Goal: Task Accomplishment & Management: Use online tool/utility

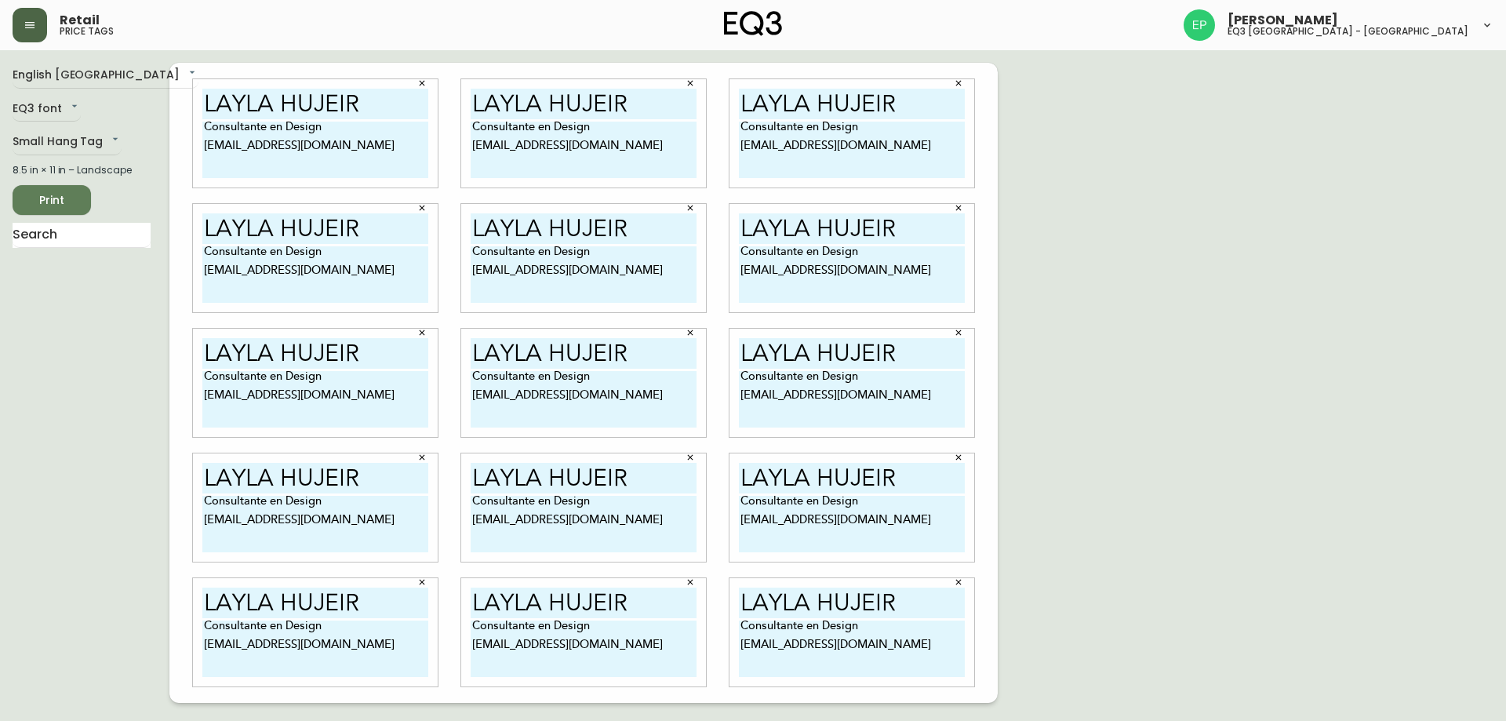
click at [23, 15] on button "button" at bounding box center [30, 25] width 35 height 35
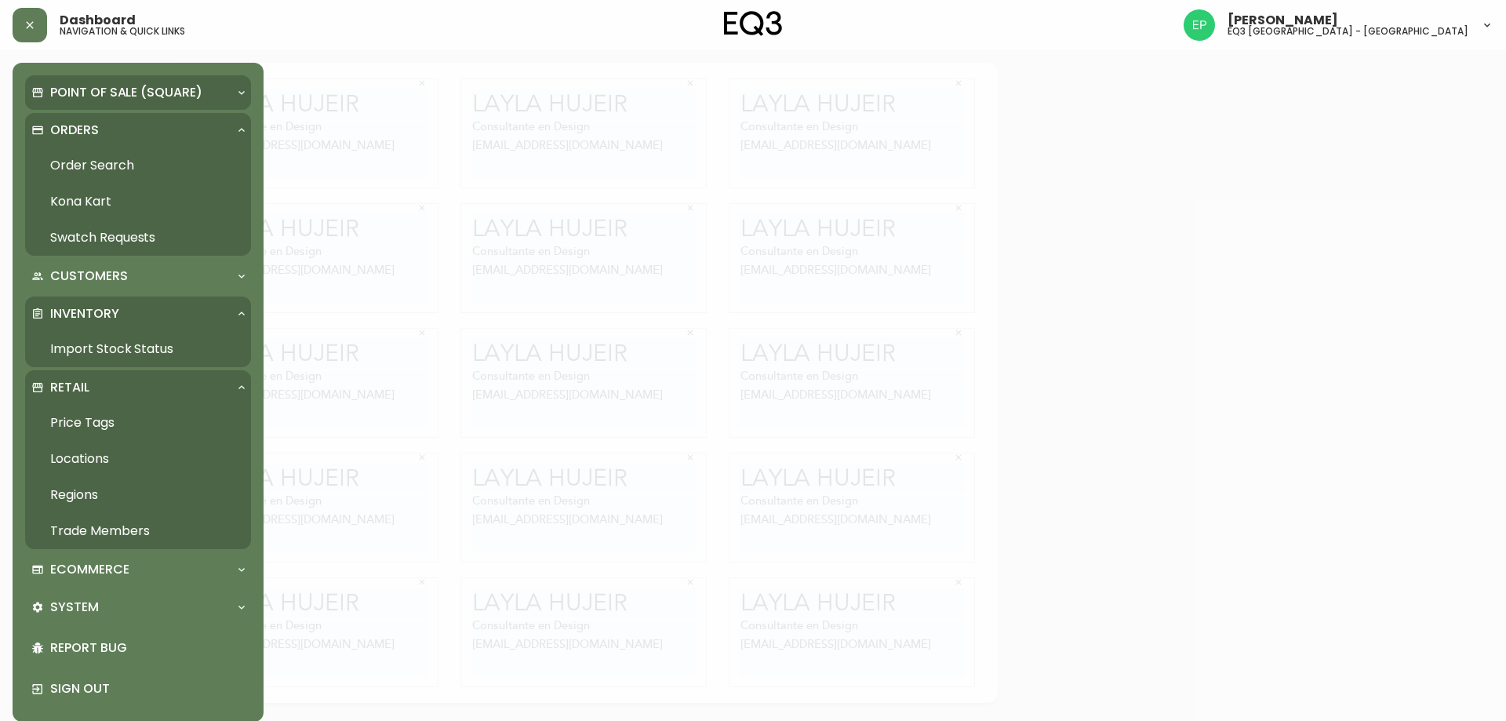
click at [101, 94] on p "Point of Sale (Square)" at bounding box center [126, 92] width 152 height 17
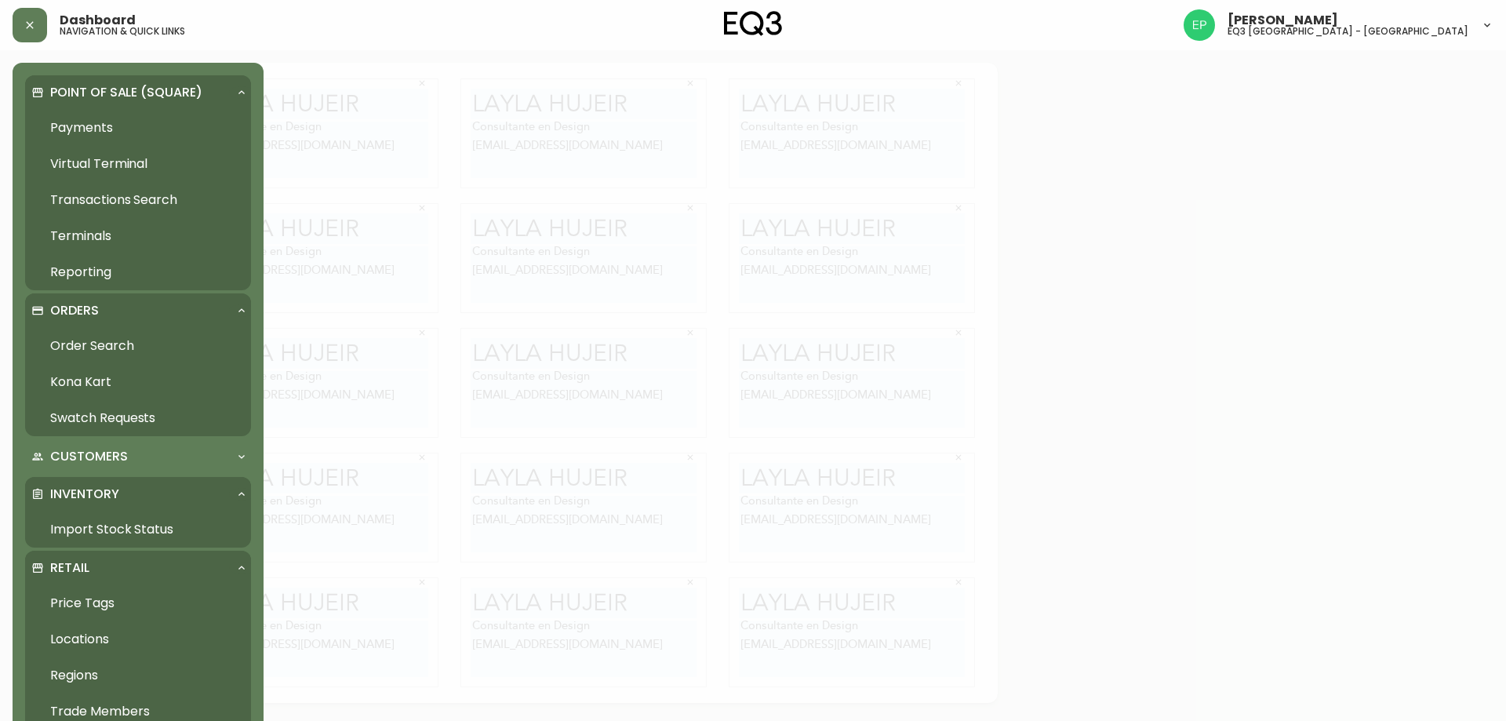
click at [145, 30] on h5 "navigation & quick links" at bounding box center [122, 31] width 125 height 9
click at [27, 20] on icon "button" at bounding box center [30, 25] width 13 height 13
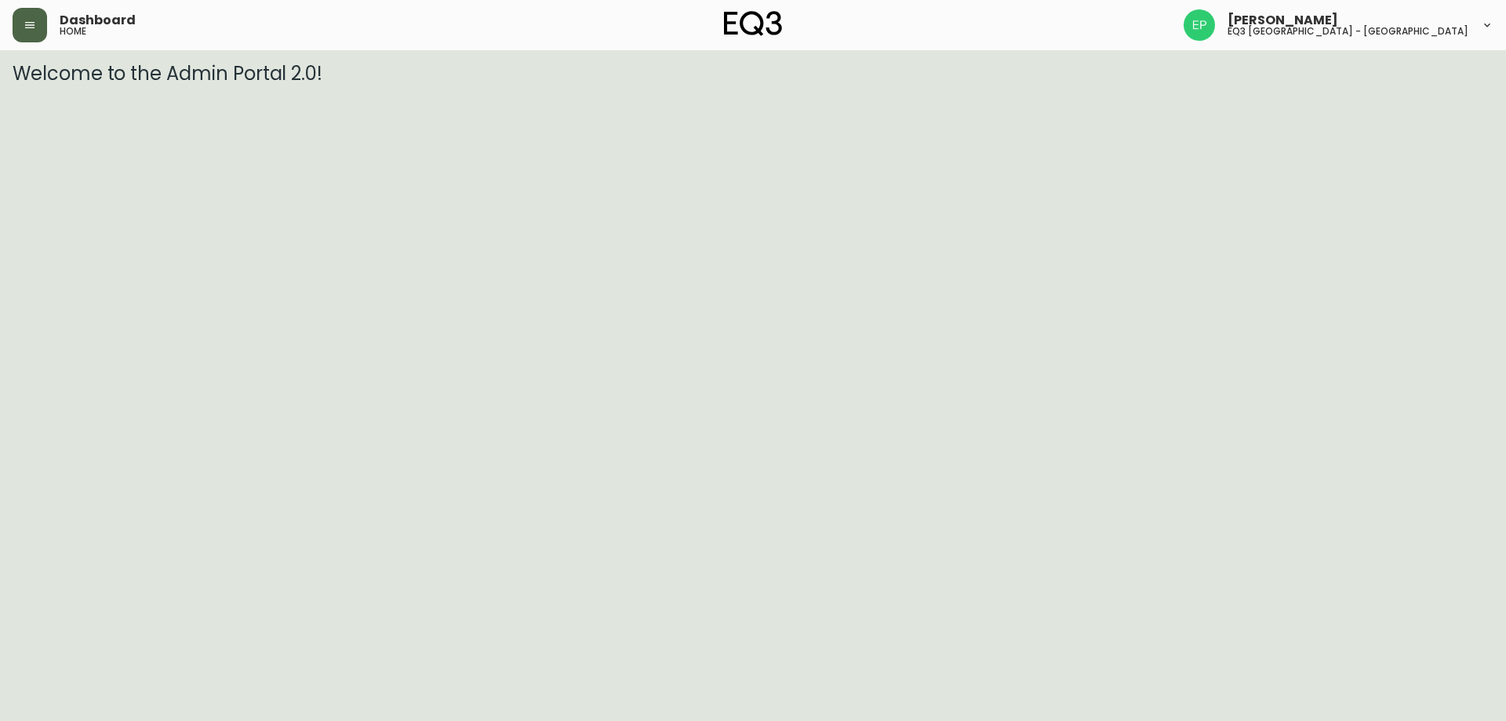
click at [24, 32] on button "button" at bounding box center [30, 25] width 35 height 35
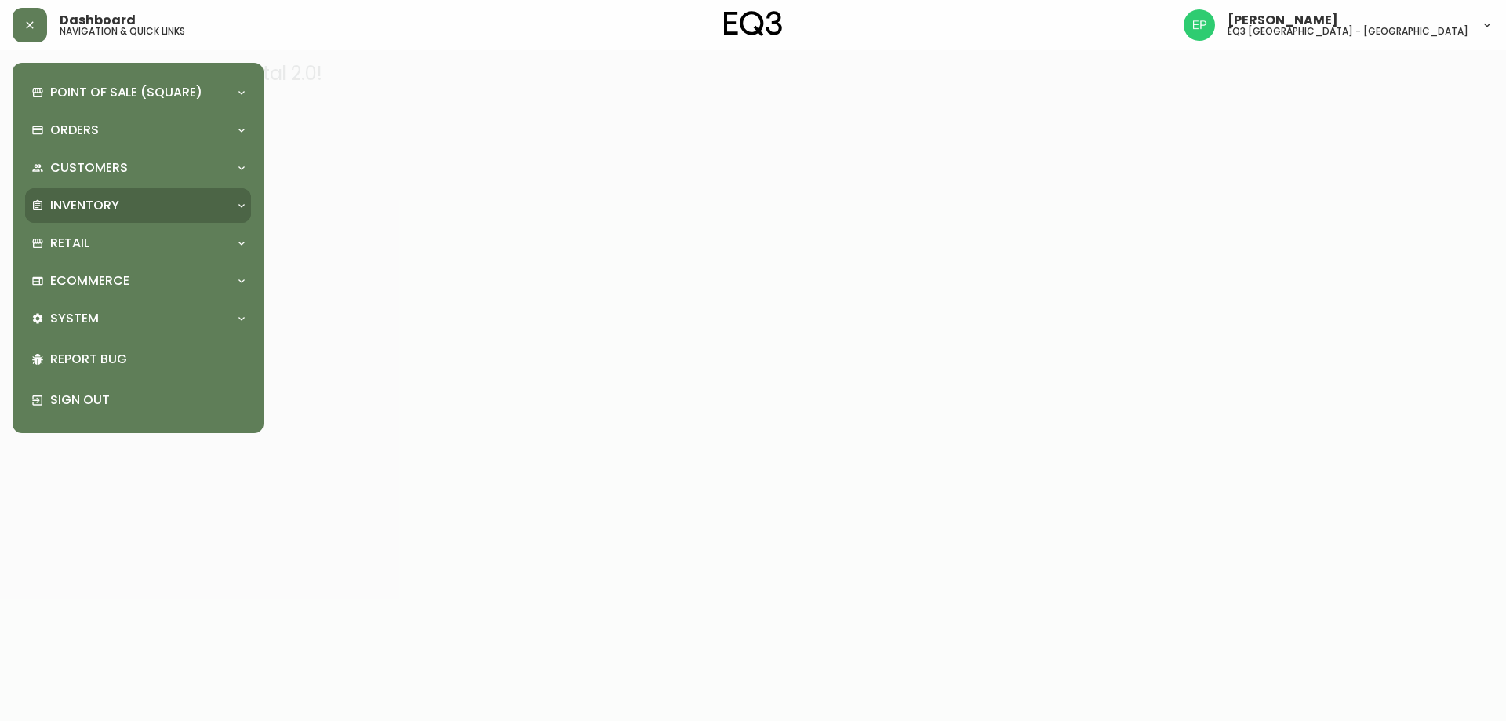
click at [57, 201] on p "Inventory" at bounding box center [84, 205] width 69 height 17
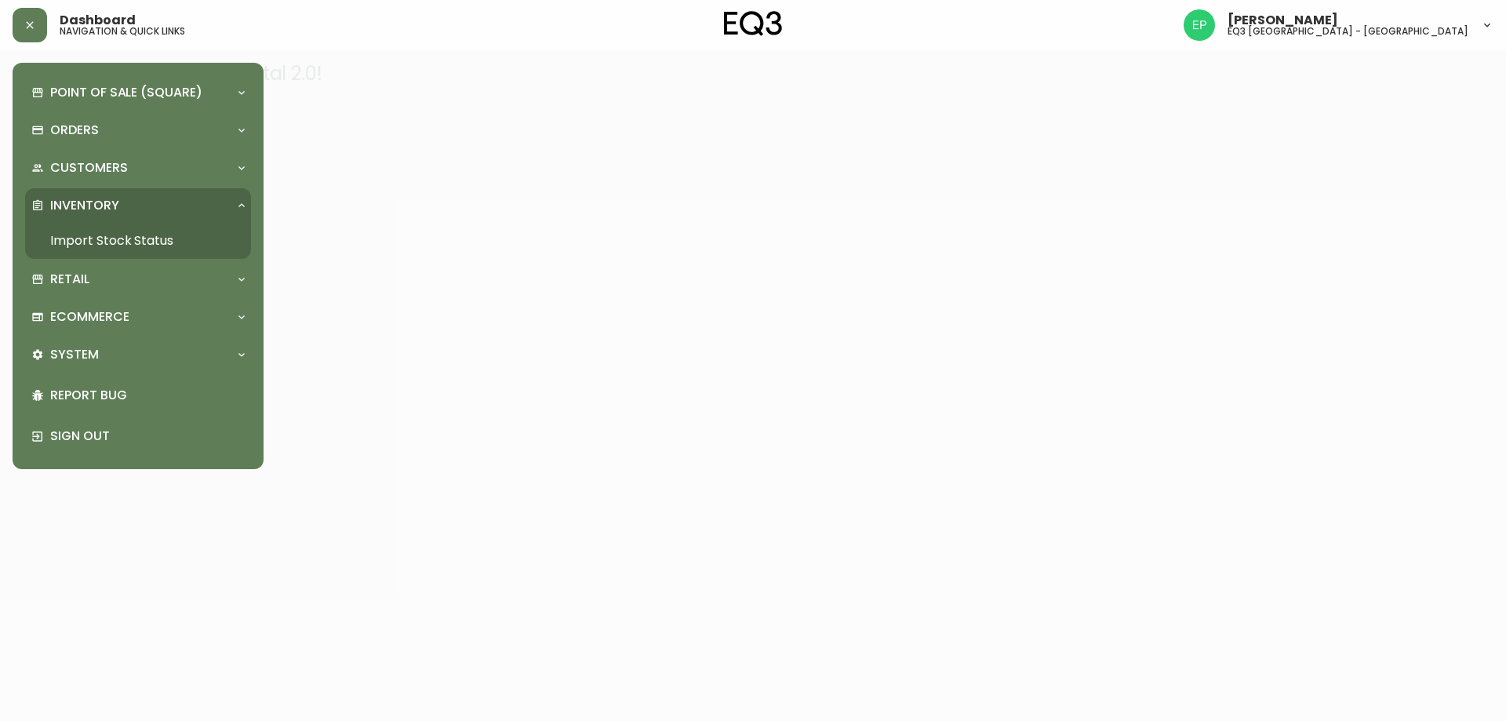
click at [74, 240] on link "Import Stock Status" at bounding box center [138, 241] width 226 height 36
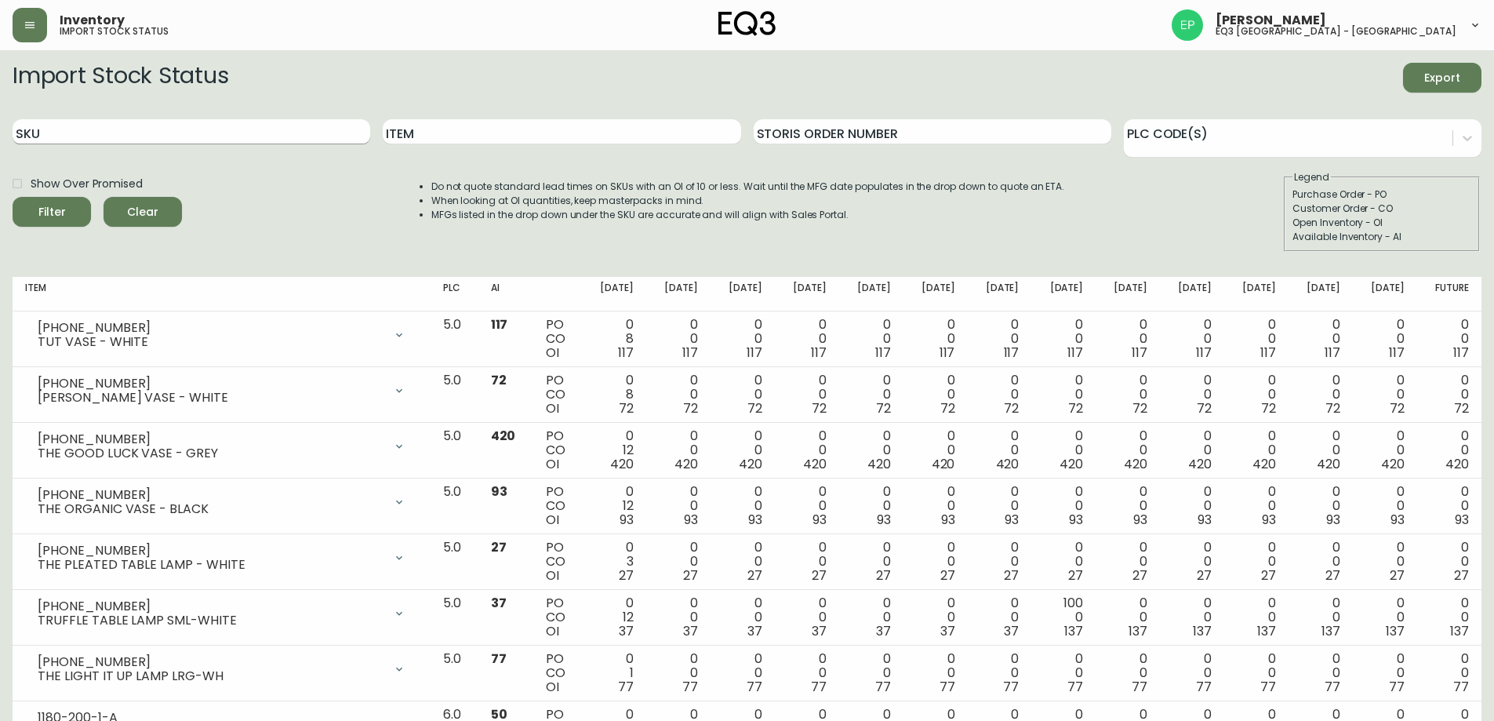
click at [97, 123] on input "SKU" at bounding box center [192, 131] width 358 height 25
paste input "2020-100-0-A"
click at [13, 197] on button "Filter" at bounding box center [52, 212] width 78 height 30
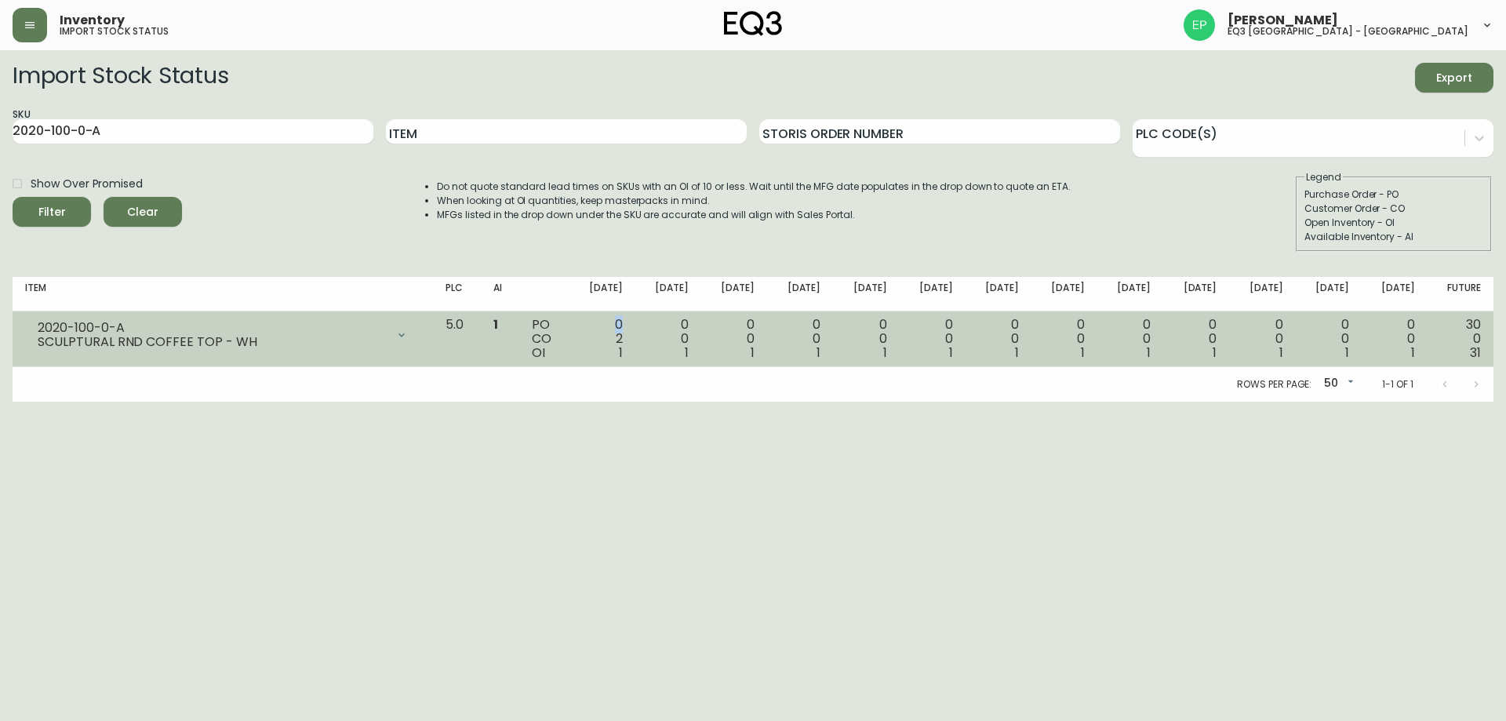
drag, startPoint x: 647, startPoint y: 330, endPoint x: 657, endPoint y: 331, distance: 10.2
click at [635, 331] on td "0 2 1" at bounding box center [602, 339] width 66 height 56
click at [635, 336] on td "0 2 1" at bounding box center [602, 339] width 66 height 56
drag, startPoint x: 657, startPoint y: 336, endPoint x: 646, endPoint y: 341, distance: 12.3
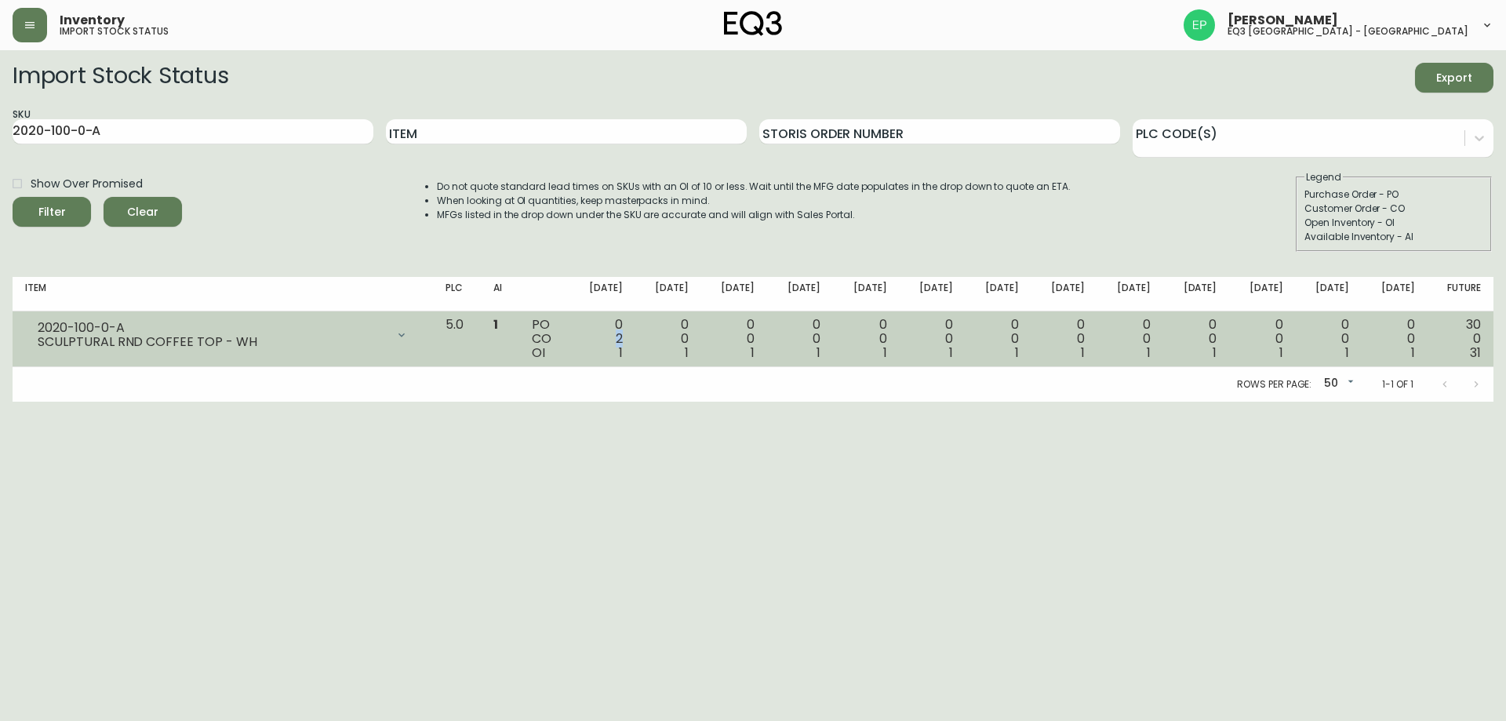
click at [635, 341] on td "0 2 1" at bounding box center [602, 339] width 66 height 56
click at [635, 348] on td "0 2 1" at bounding box center [602, 339] width 66 height 56
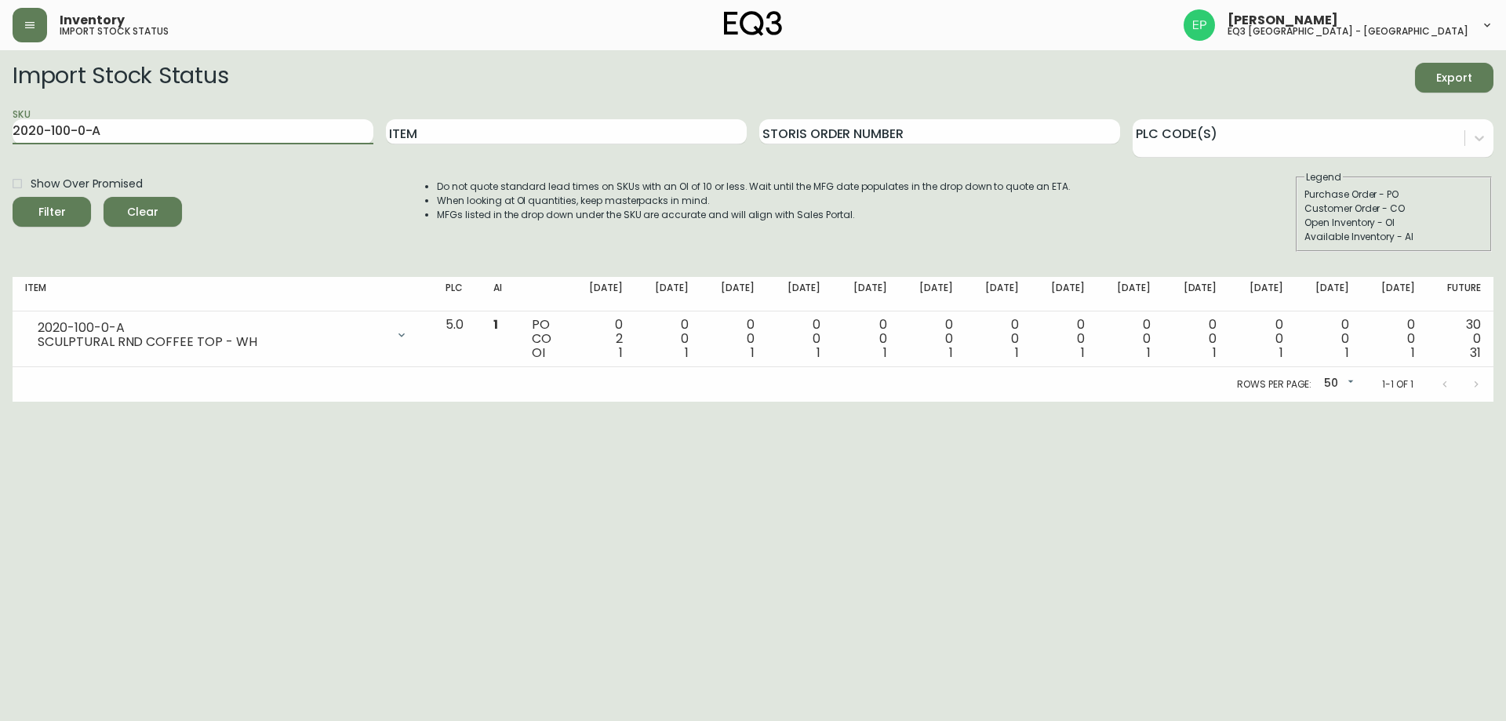
drag, startPoint x: 125, startPoint y: 131, endPoint x: 0, endPoint y: 134, distance: 125.5
click at [0, 134] on main "Import Stock Status Export SKU 2020-100-0-A Item Storis Order Number PLC Code(s…" at bounding box center [753, 225] width 1506 height 351
paste input "1-0-B"
type input "2020-101-0-B"
click at [13, 197] on button "Filter" at bounding box center [52, 212] width 78 height 30
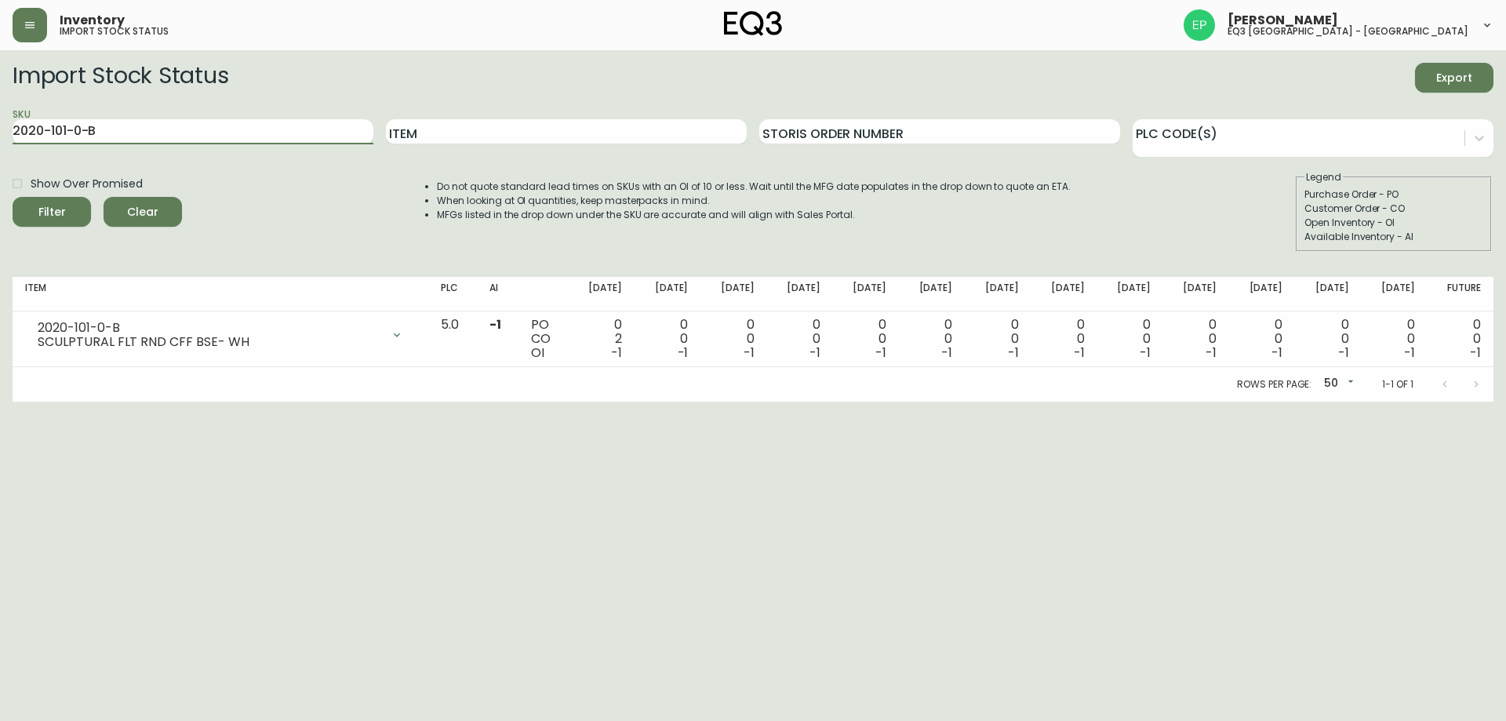
click at [484, 367] on div "Rows per page: 50 50 1-1 of 1" at bounding box center [753, 384] width 1480 height 35
drag, startPoint x: 134, startPoint y: 129, endPoint x: 8, endPoint y: 109, distance: 127.8
click at [8, 109] on main "Import Stock Status Export SKU 2020-101-0-B Item Storis Order Number PLC Code(s…" at bounding box center [753, 225] width 1506 height 351
click at [406, 127] on input "Item" at bounding box center [566, 131] width 361 height 25
type input "SCULPTURA"
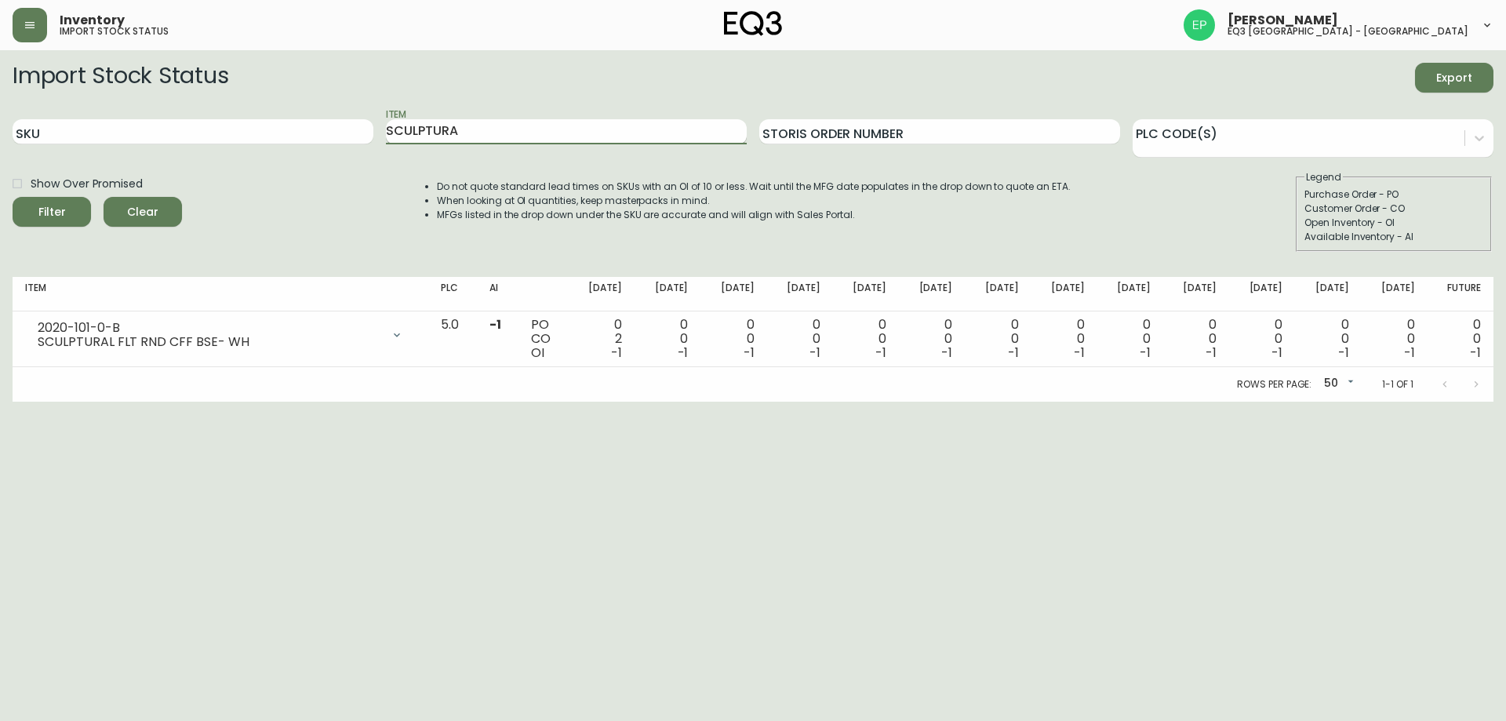
click at [13, 197] on button "Filter" at bounding box center [52, 212] width 78 height 30
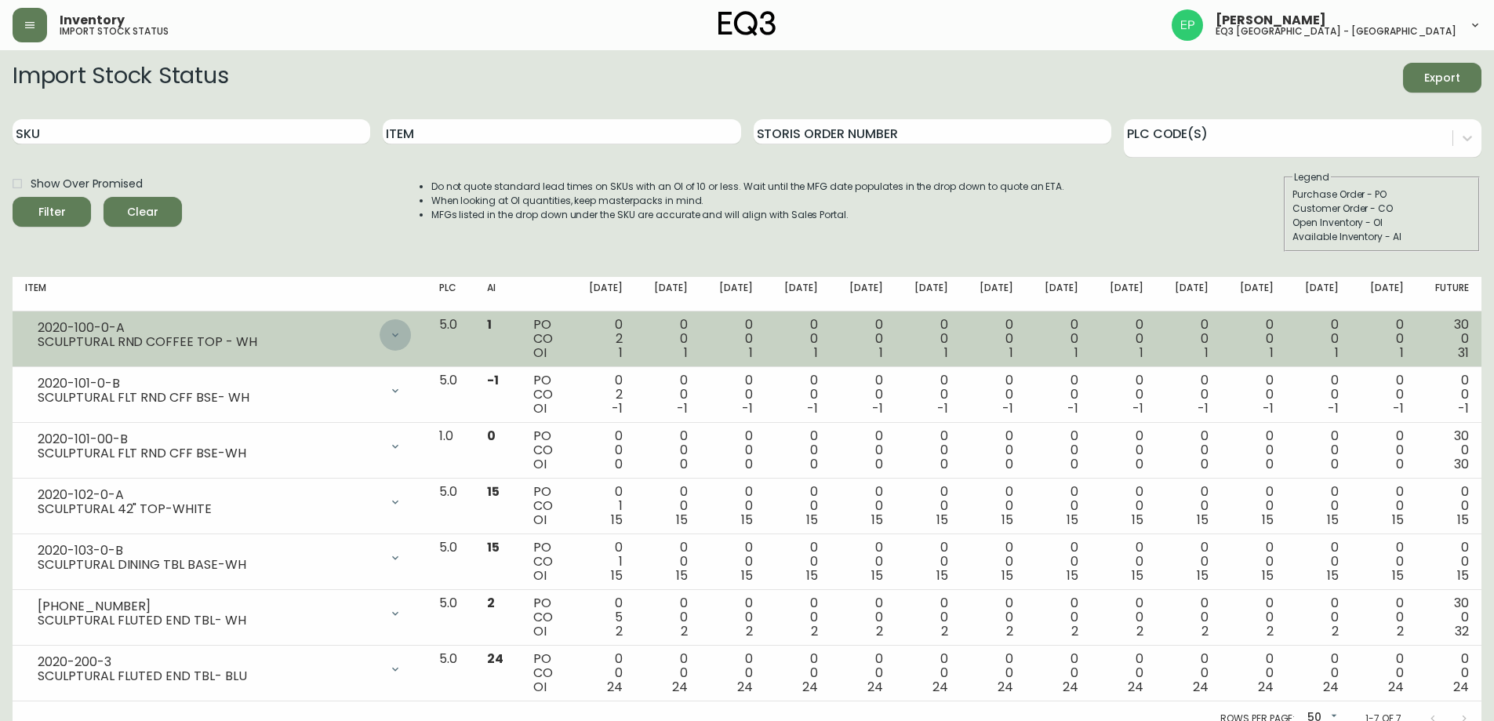
click at [398, 336] on icon at bounding box center [395, 334] width 6 height 4
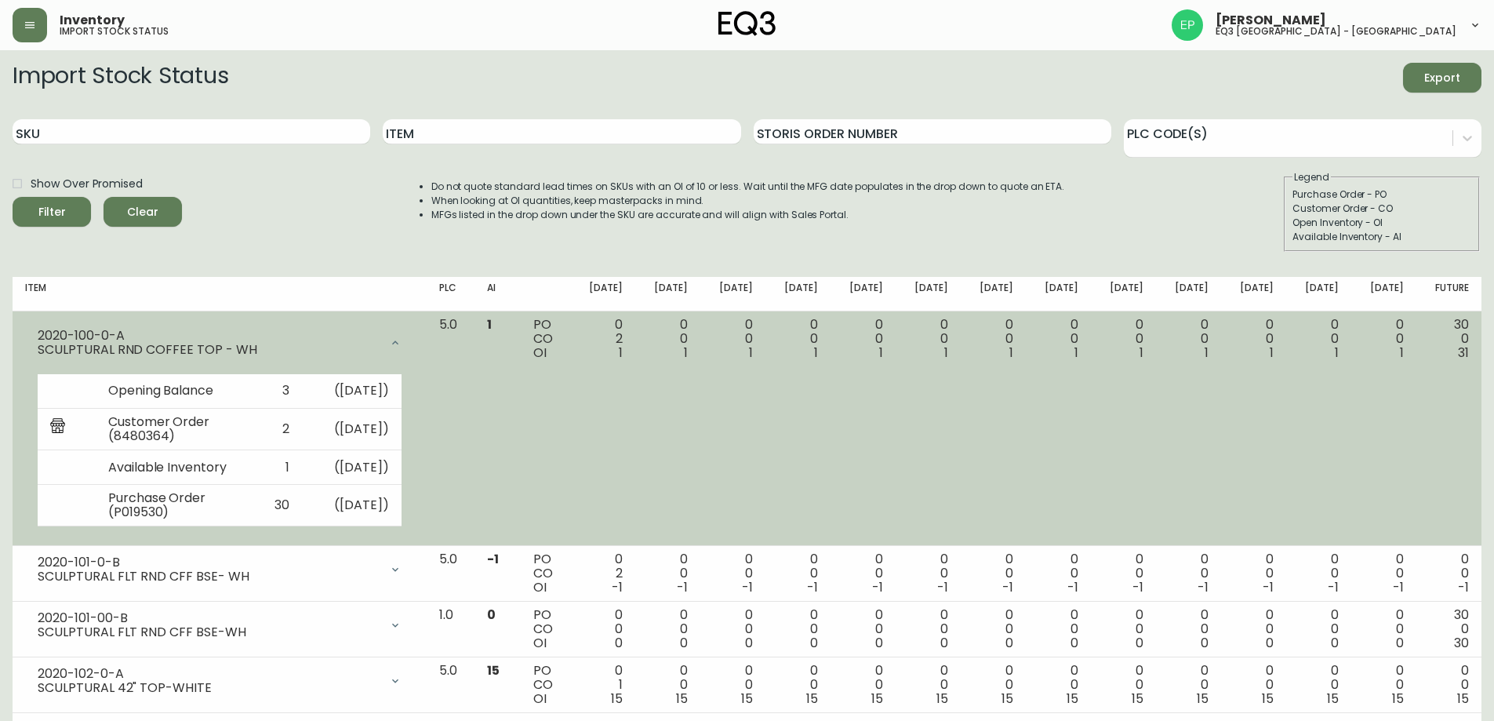
click at [570, 394] on td "PO CO OI" at bounding box center [545, 428] width 49 height 235
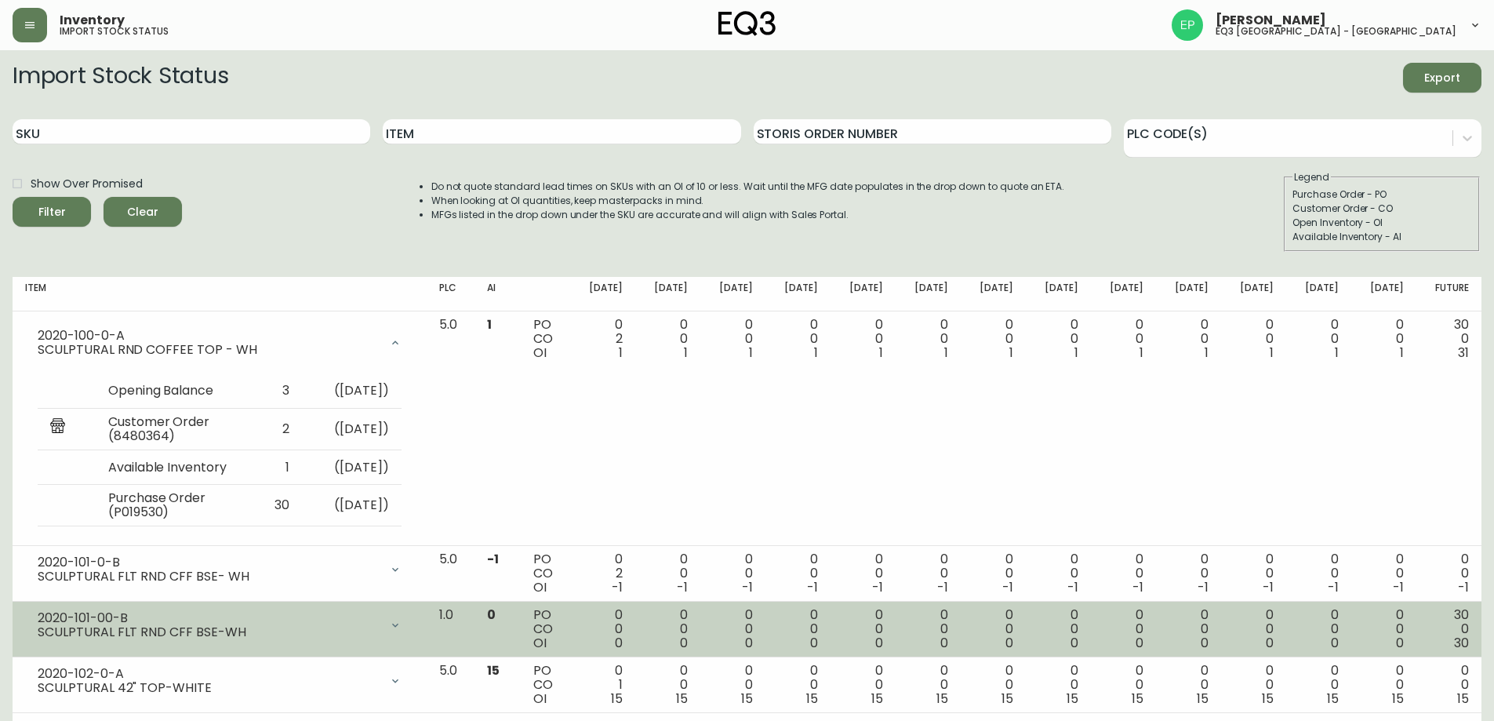
scroll to position [78, 0]
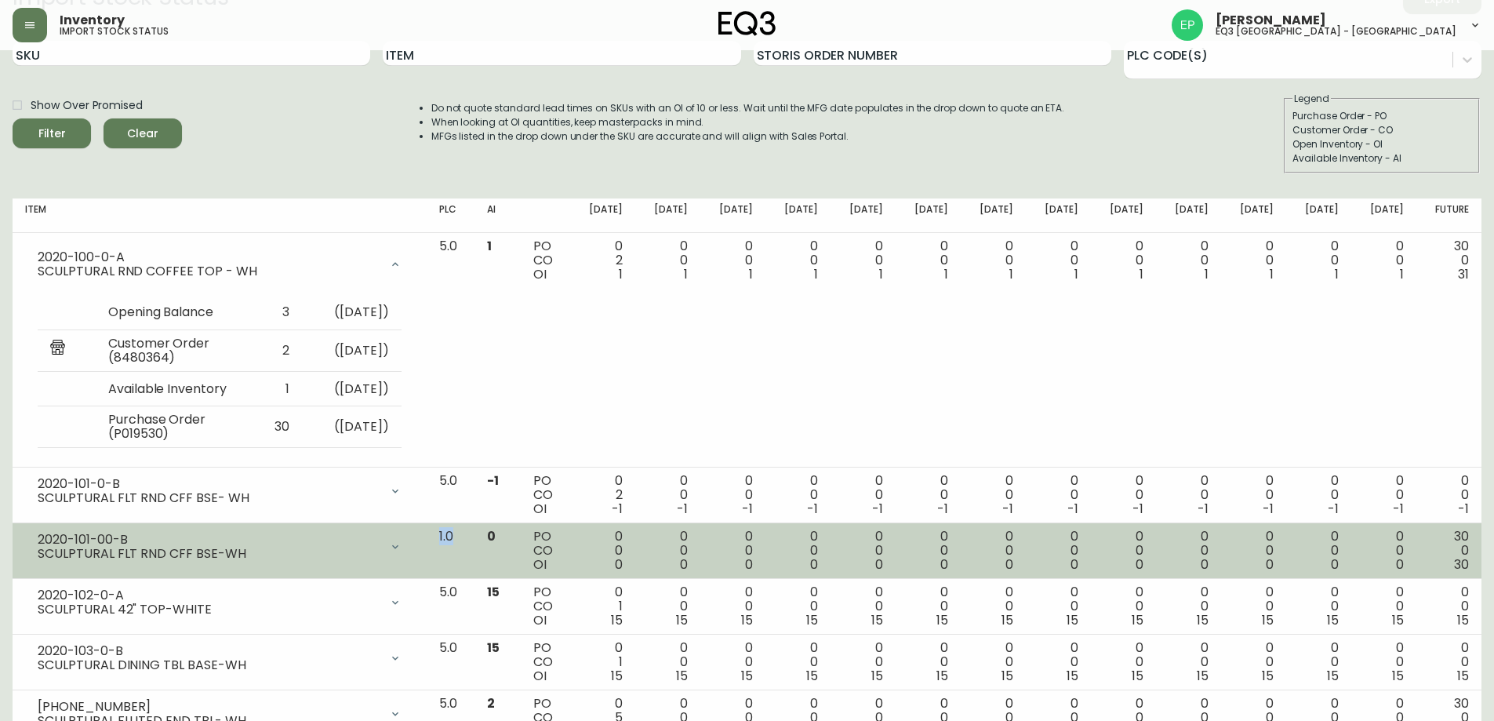
drag, startPoint x: 489, startPoint y: 537, endPoint x: 430, endPoint y: 532, distance: 59.0
click at [430, 532] on tr "2020-101-00-B SCULPTURAL FLT RND CFF BSE-WH Opening Balance 0 ( Aug 12, 2025 ) …" at bounding box center [747, 551] width 1469 height 56
click at [474, 566] on td "1.0" at bounding box center [451, 551] width 48 height 56
drag, startPoint x: 552, startPoint y: 565, endPoint x: 552, endPoint y: 543, distance: 21.2
click at [521, 543] on td "0" at bounding box center [497, 551] width 46 height 56
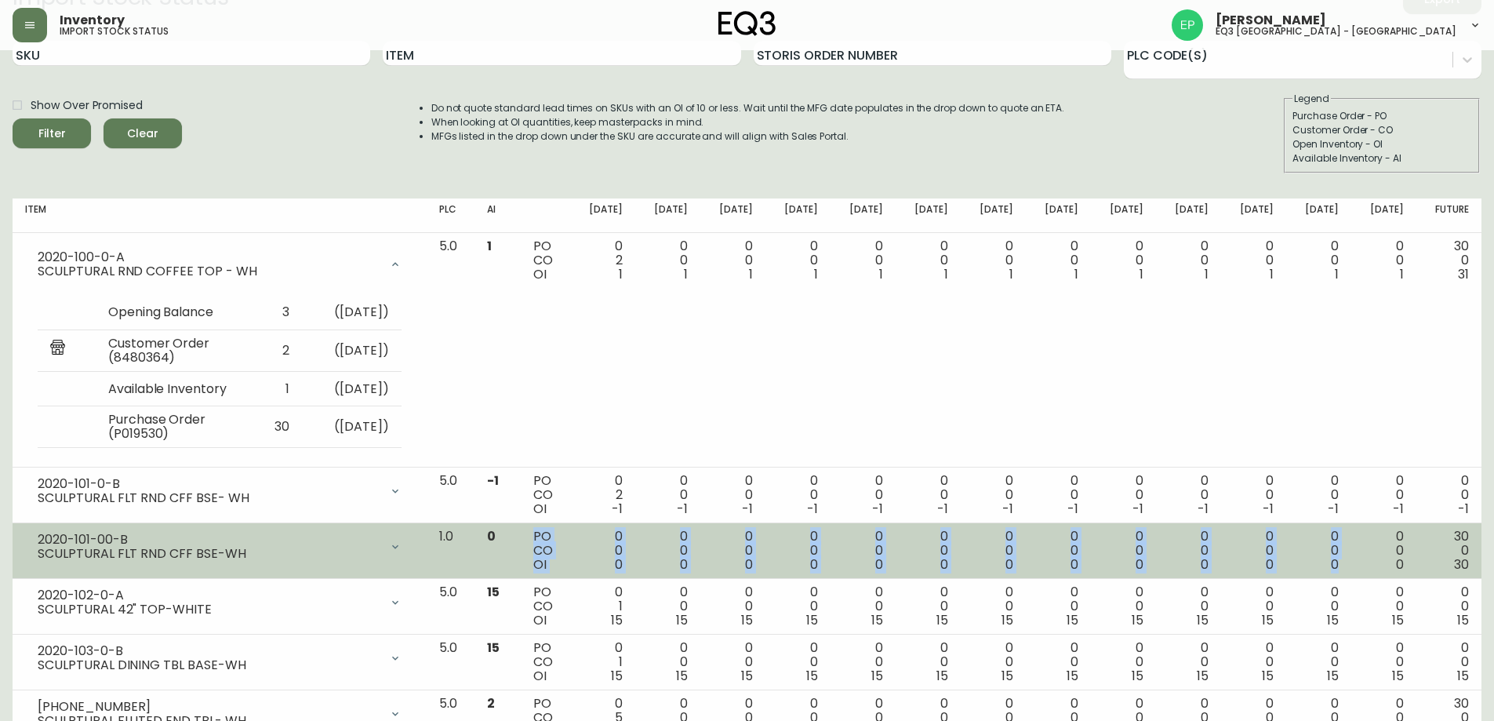
drag, startPoint x: 554, startPoint y: 558, endPoint x: 1346, endPoint y: 568, distance: 791.2
click at [1346, 568] on tr "2020-101-00-B SCULPTURAL FLT RND CFF BSE-WH Opening Balance 0 ( Aug 12, 2025 ) …" at bounding box center [747, 551] width 1469 height 56
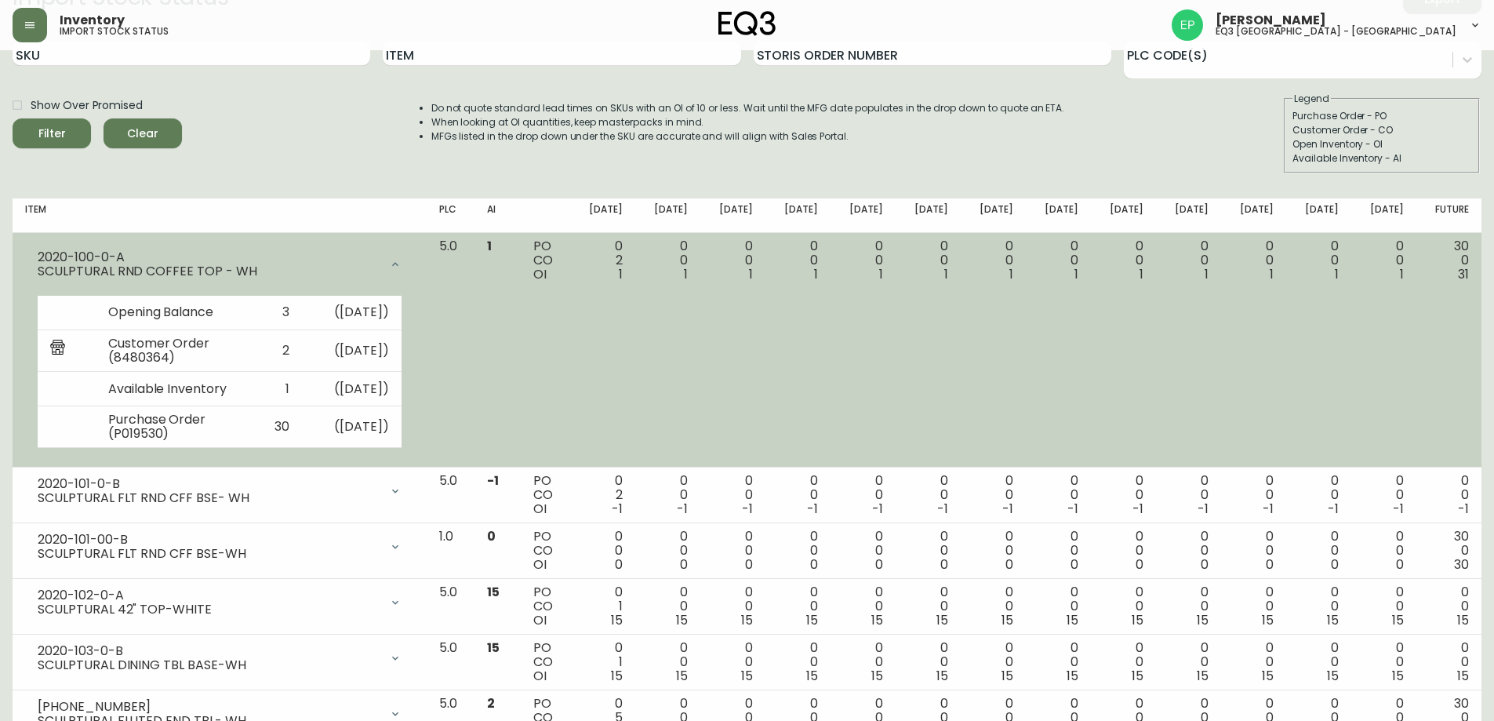
click at [754, 451] on td "0 0 1" at bounding box center [732, 350] width 65 height 235
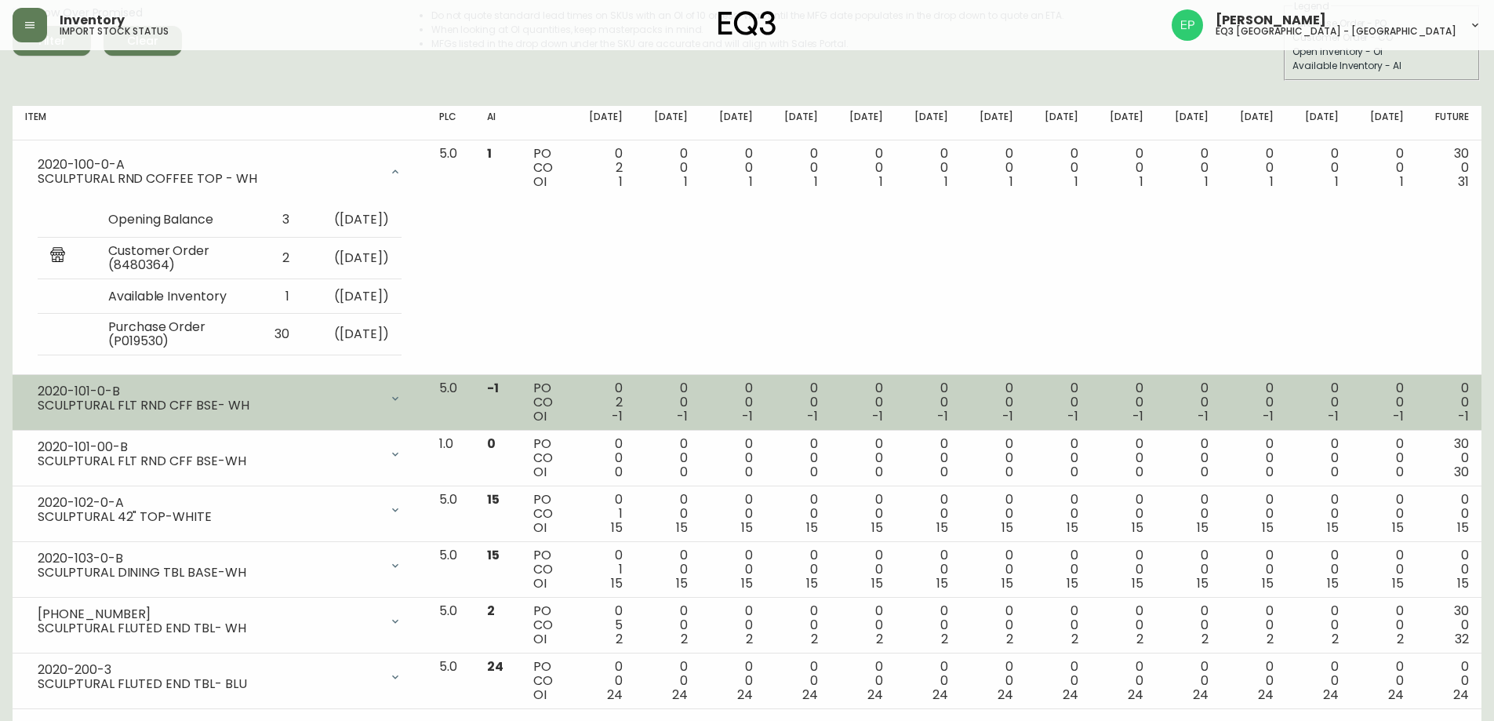
scroll to position [194, 0]
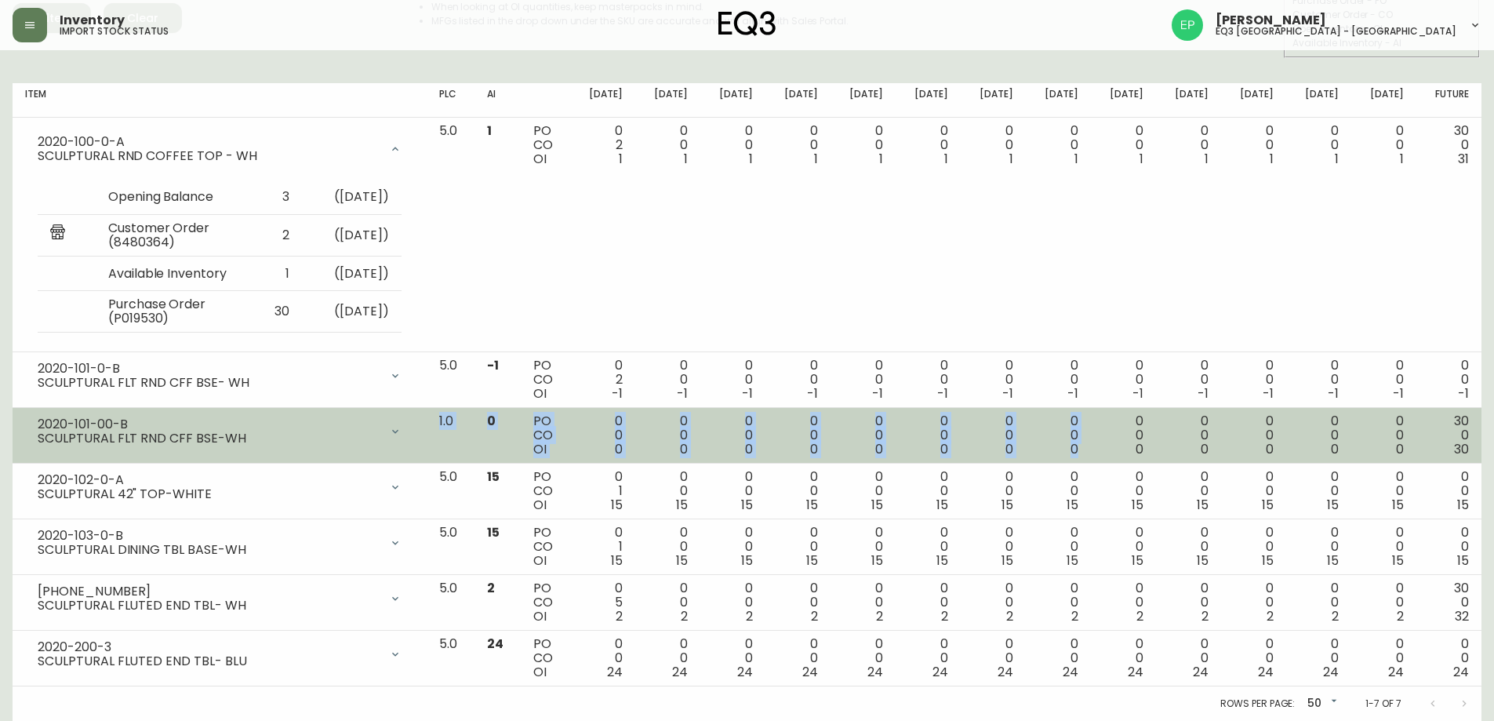
drag, startPoint x: 242, startPoint y: 437, endPoint x: 1095, endPoint y: 456, distance: 854.1
click at [1095, 456] on tr "2020-101-00-B SCULPTURAL FLT RND CFF BSE-WH Opening Balance 0 ( Aug 12, 2025 ) …" at bounding box center [747, 436] width 1469 height 56
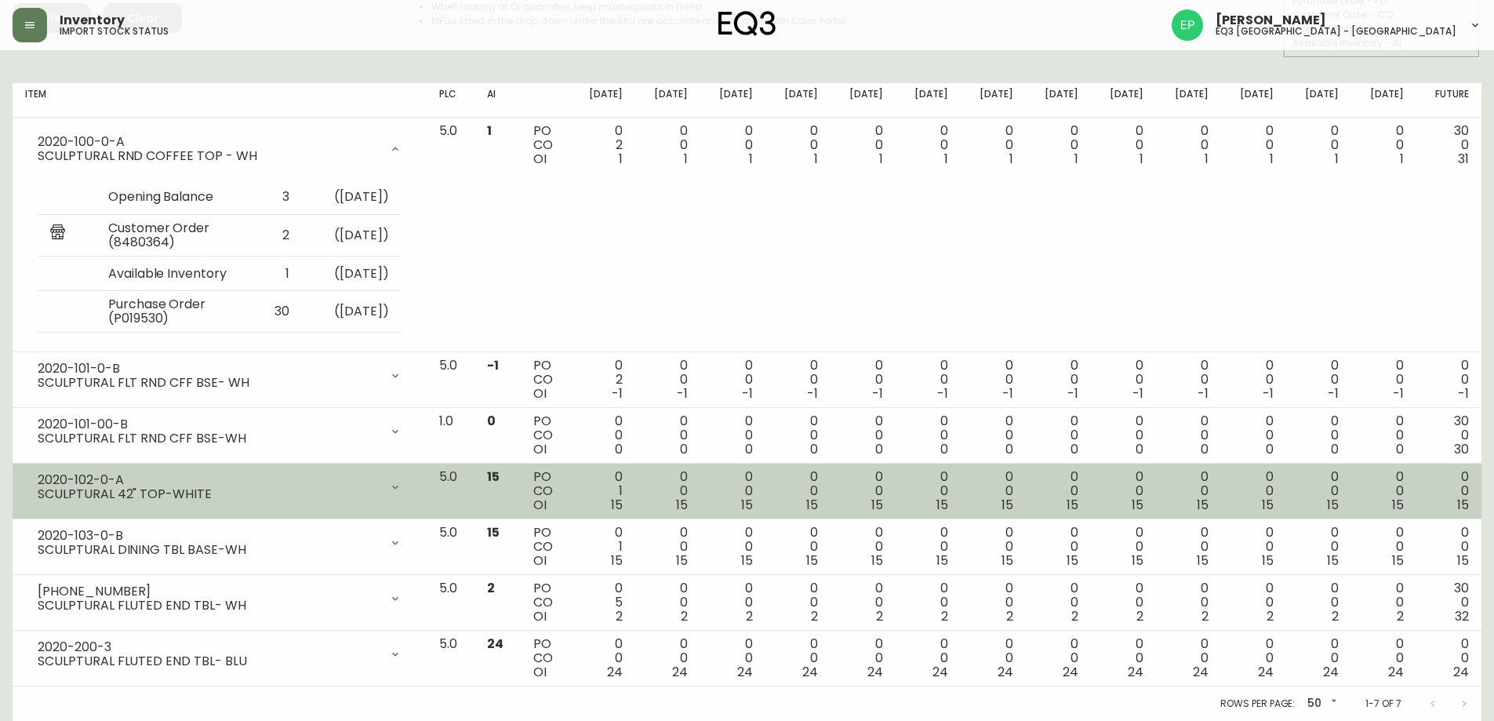
click at [688, 511] on div "0 0 15" at bounding box center [668, 491] width 40 height 42
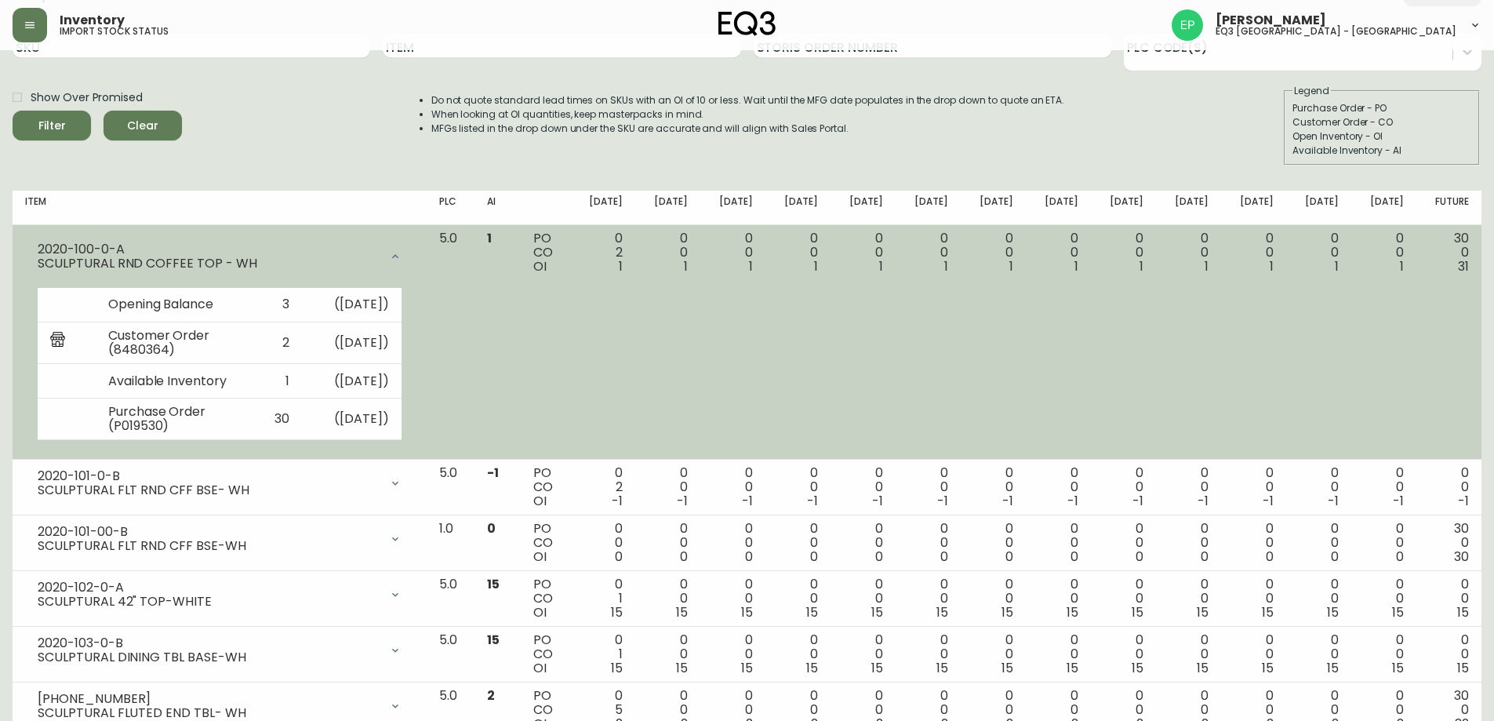
scroll to position [0, 0]
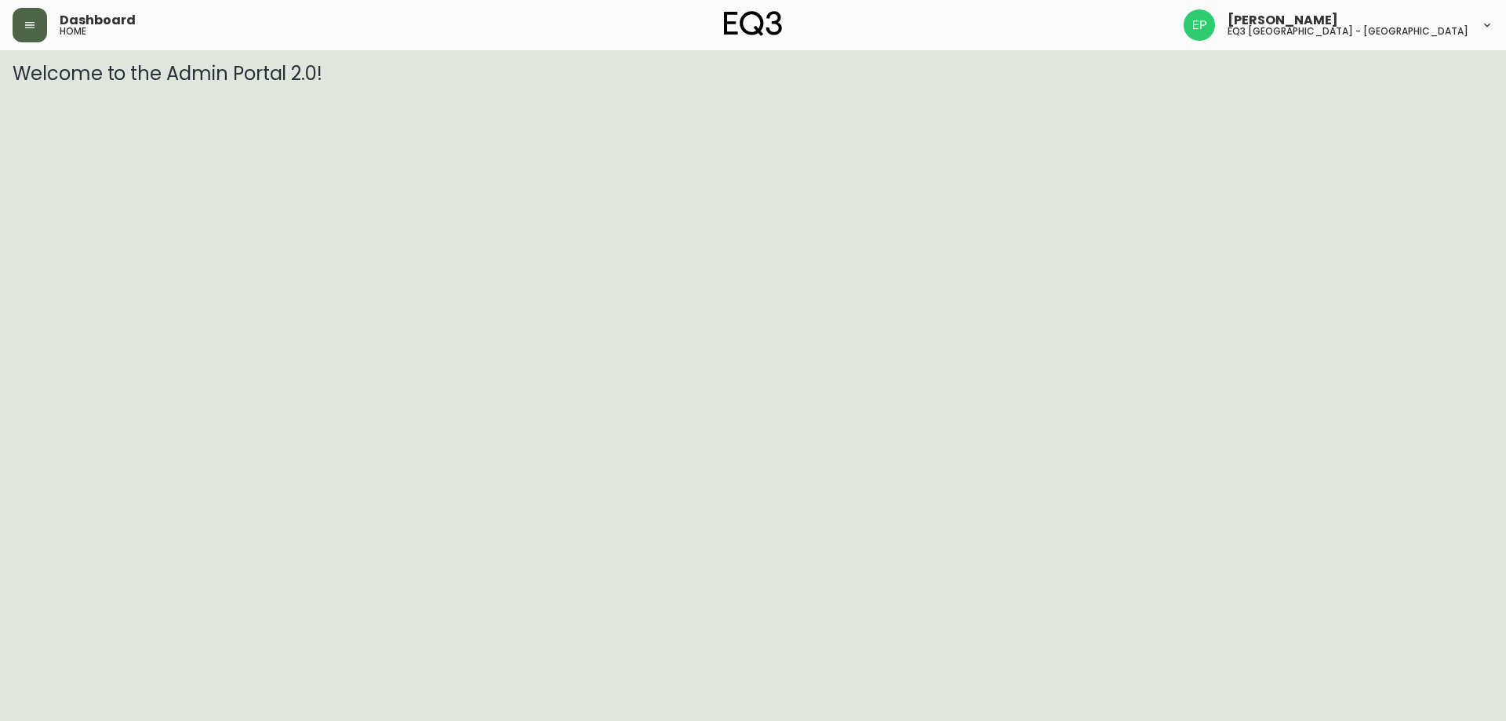
click at [42, 21] on button "button" at bounding box center [30, 25] width 35 height 35
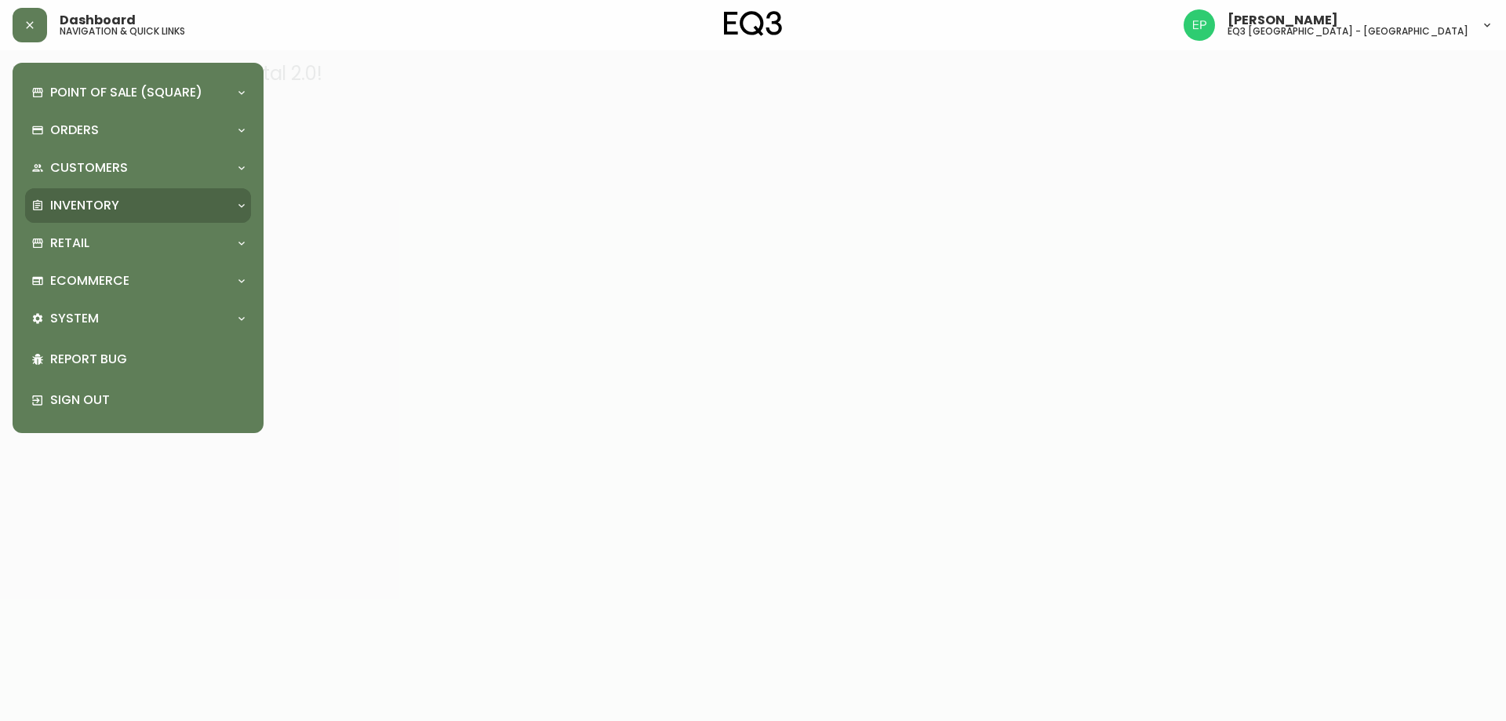
click at [79, 205] on p "Inventory" at bounding box center [84, 205] width 69 height 17
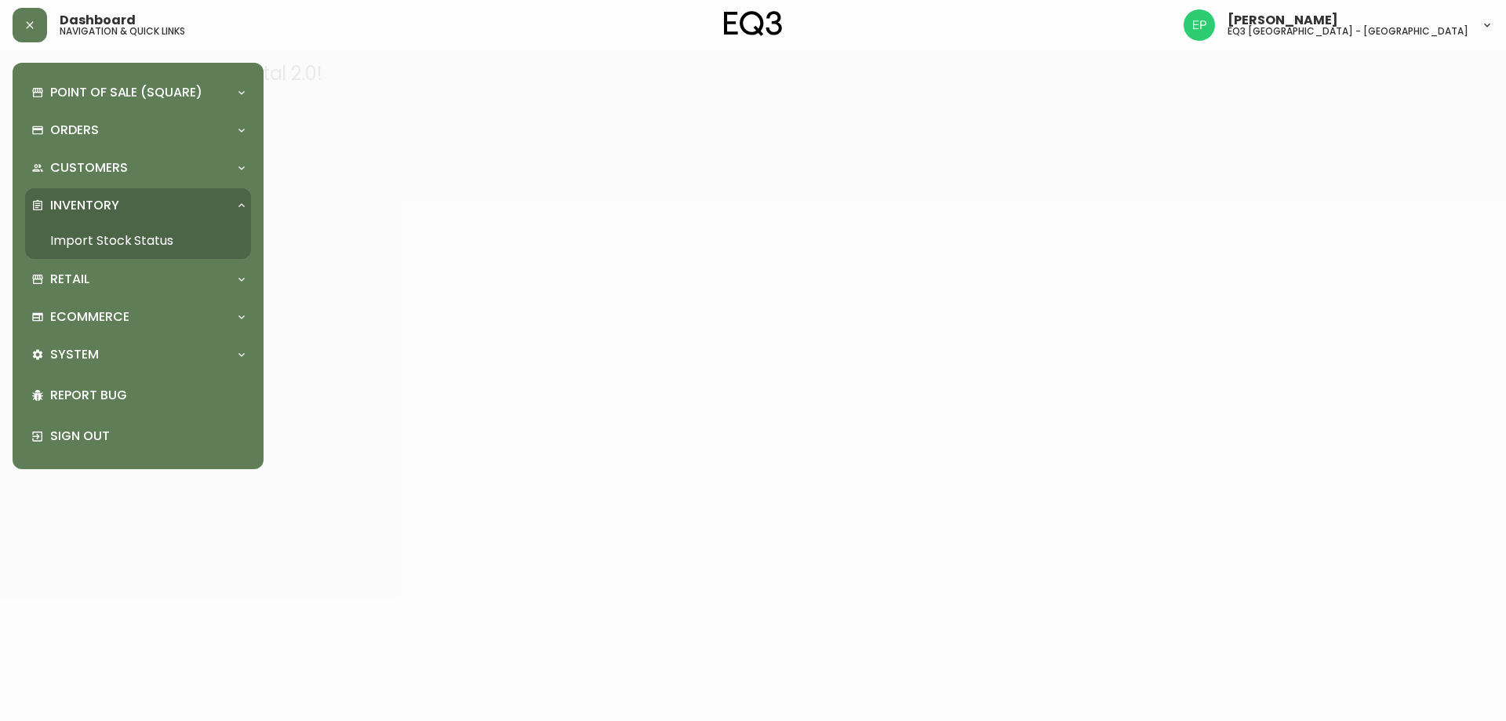
click at [99, 234] on link "Import Stock Status" at bounding box center [138, 241] width 226 height 36
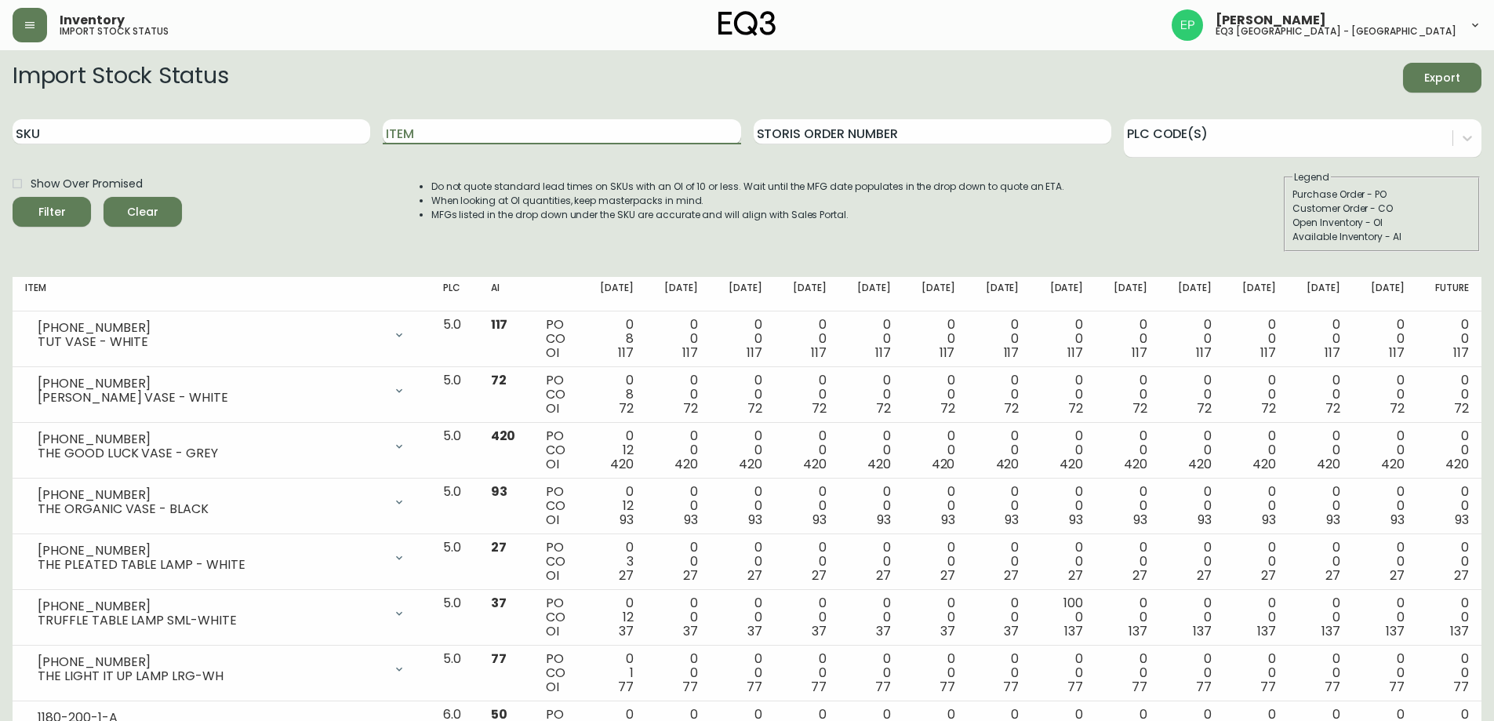
click at [601, 136] on input "Item" at bounding box center [562, 131] width 358 height 25
type input "NOVAH MOBILE MEDASTAL"
click at [13, 197] on button "Filter" at bounding box center [52, 212] width 78 height 30
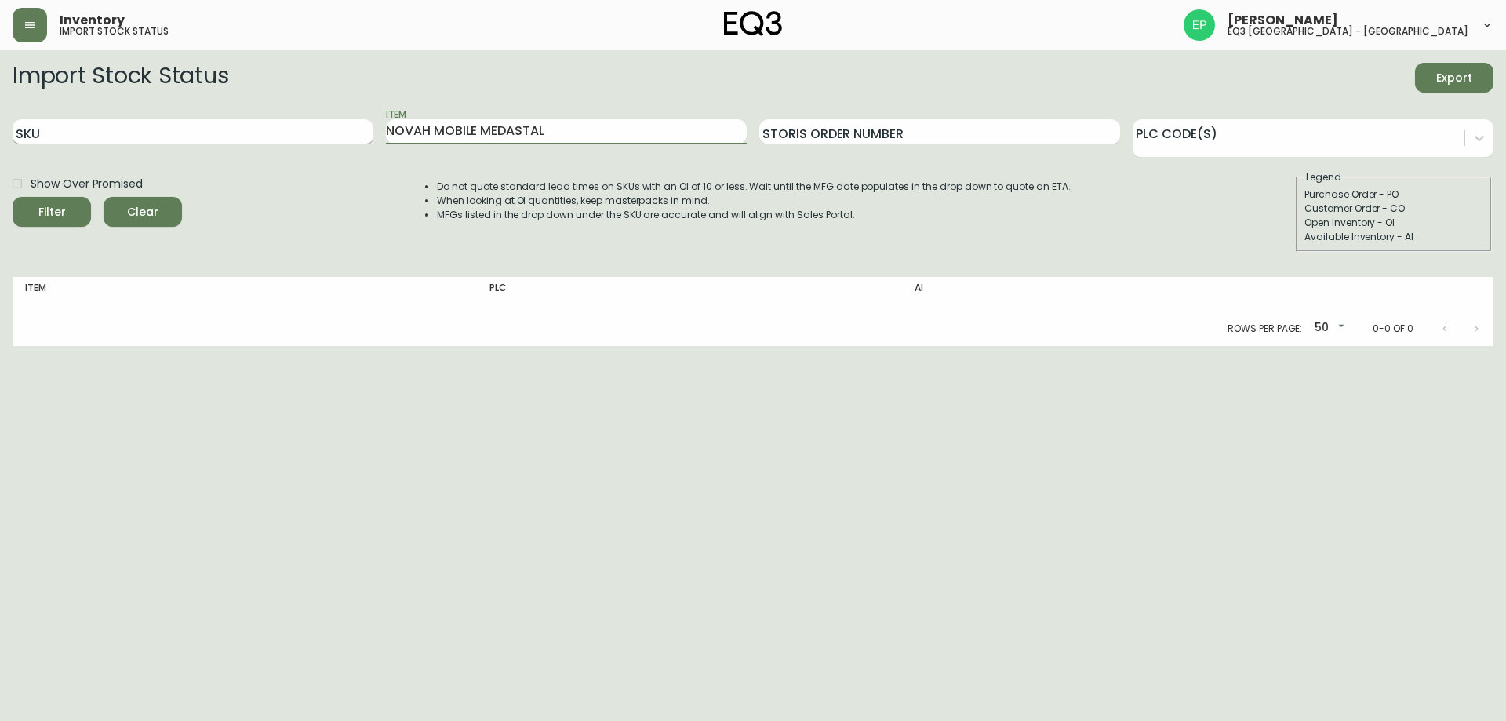
drag, startPoint x: 572, startPoint y: 133, endPoint x: 231, endPoint y: 128, distance: 341.9
click at [231, 128] on div "SKU Item NOVAH MOBILE MEDASTAL Storis Order Number PLC Code(s)" at bounding box center [753, 132] width 1480 height 51
click at [231, 125] on input "SKU" at bounding box center [193, 131] width 361 height 25
click at [13, 197] on button "Filter" at bounding box center [52, 212] width 78 height 30
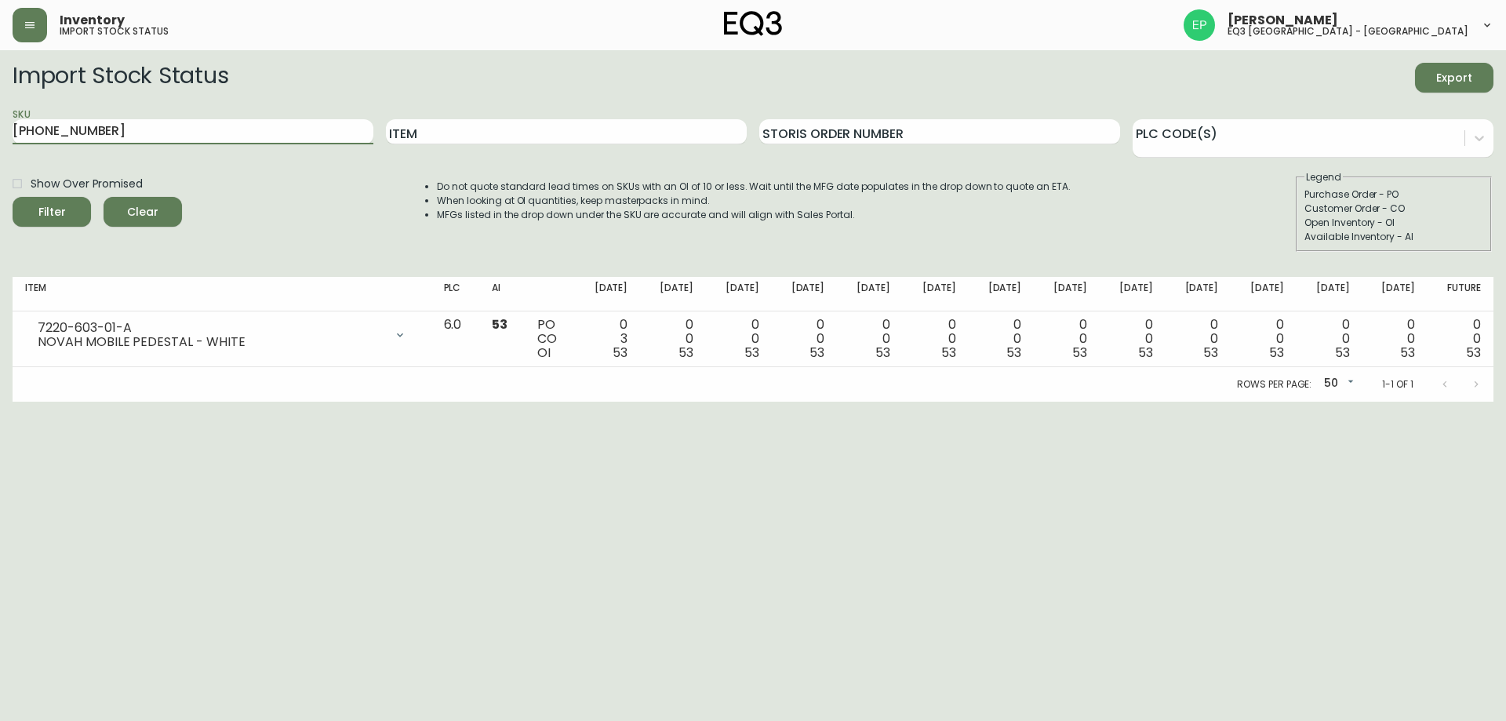
click at [13, 197] on button "Filter" at bounding box center [52, 212] width 78 height 30
click at [103, 125] on input "7220-603-" at bounding box center [193, 131] width 361 height 25
click at [282, 304] on th "Item" at bounding box center [222, 294] width 419 height 35
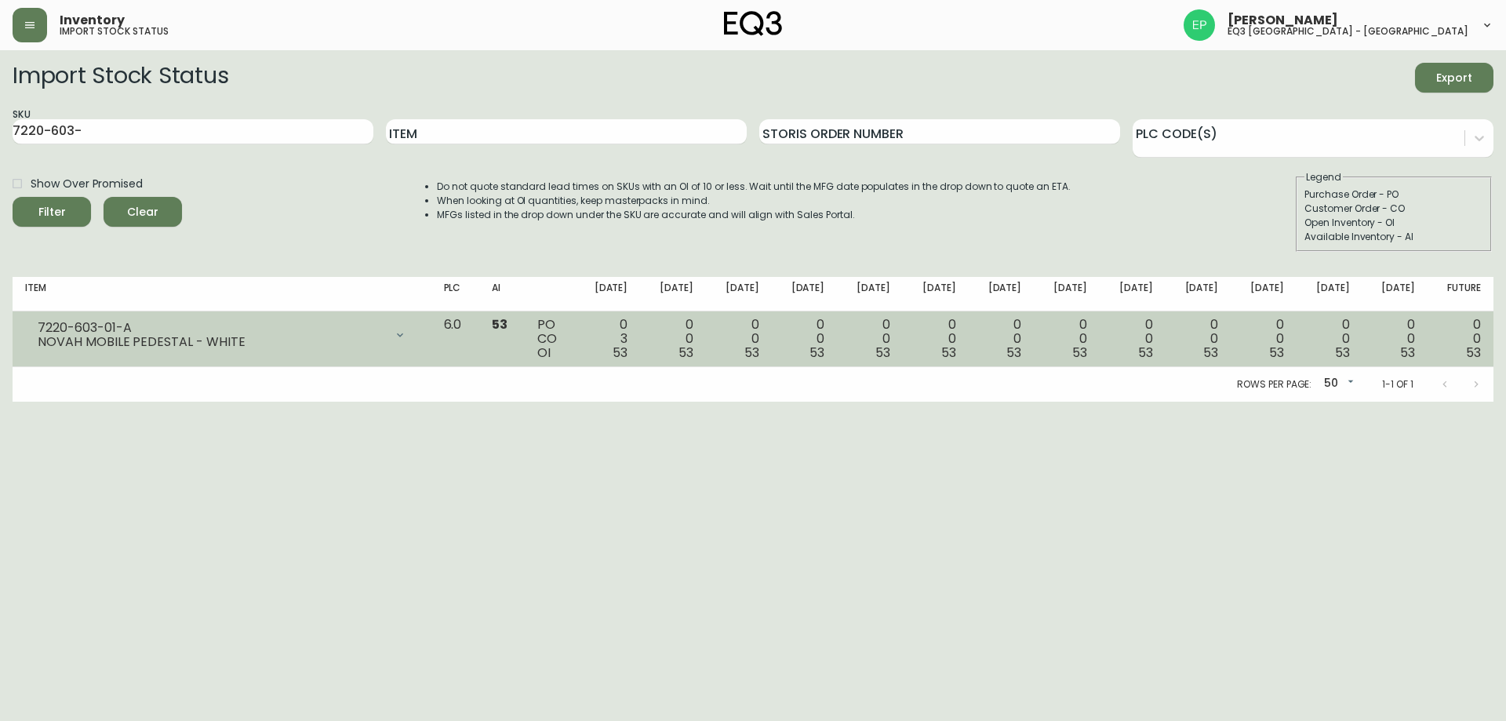
click at [292, 330] on div "7220-603-01-A" at bounding box center [211, 328] width 347 height 14
click at [288, 333] on div "7220-603-01-A" at bounding box center [211, 328] width 347 height 14
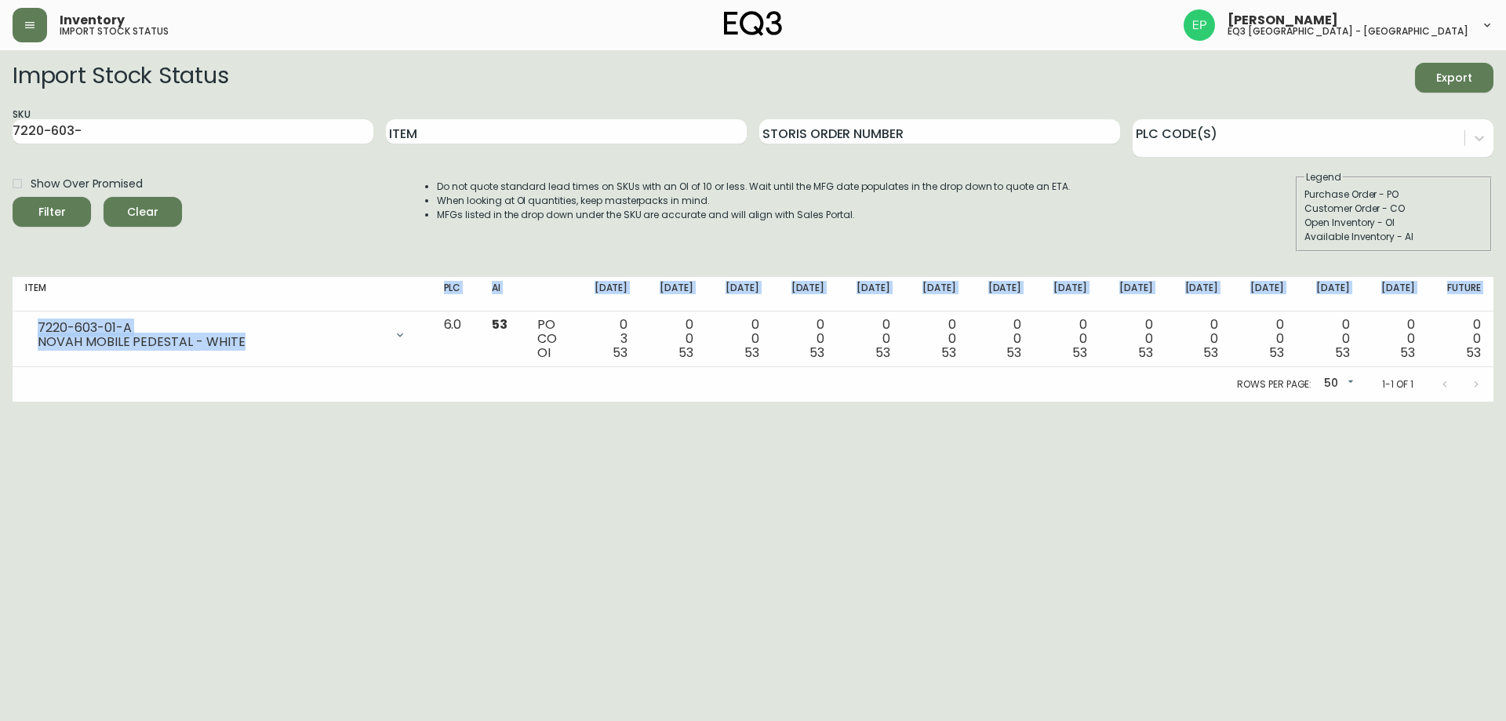
drag, startPoint x: 274, startPoint y: 337, endPoint x: 46, endPoint y: 300, distance: 231.3
click at [46, 300] on table "Item PLC AI Aug 15 Aug 22 Aug 29 Sep 05 Sep 12 Sep 19 Sep 26 Oct 03 Oct 10 Oct …" at bounding box center [753, 322] width 1480 height 90
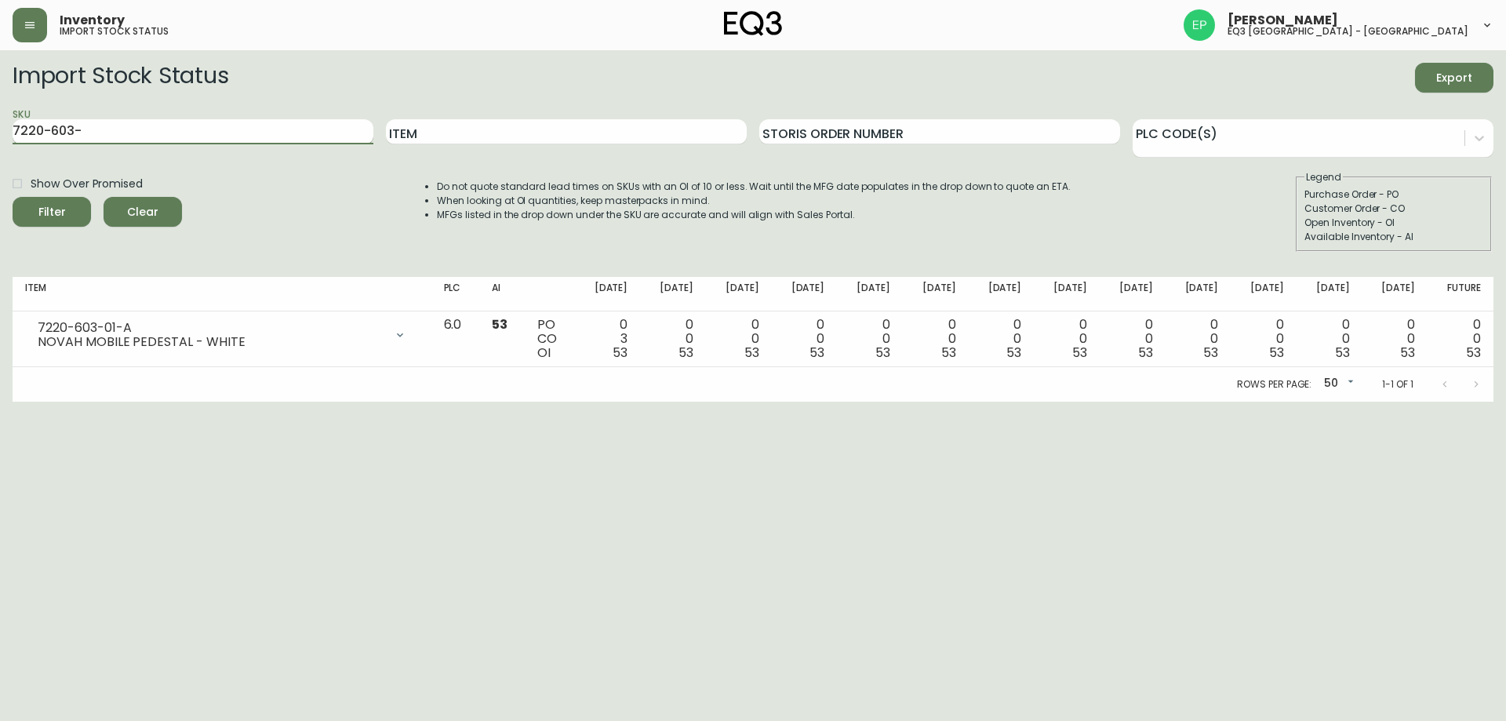
click at [97, 133] on input "7220-603-" at bounding box center [193, 131] width 361 height 25
drag, startPoint x: 122, startPoint y: 129, endPoint x: 45, endPoint y: 125, distance: 77.0
click at [45, 125] on input "7220-603-" at bounding box center [193, 131] width 361 height 25
type input "7220"
click at [13, 197] on button "Filter" at bounding box center [52, 212] width 78 height 30
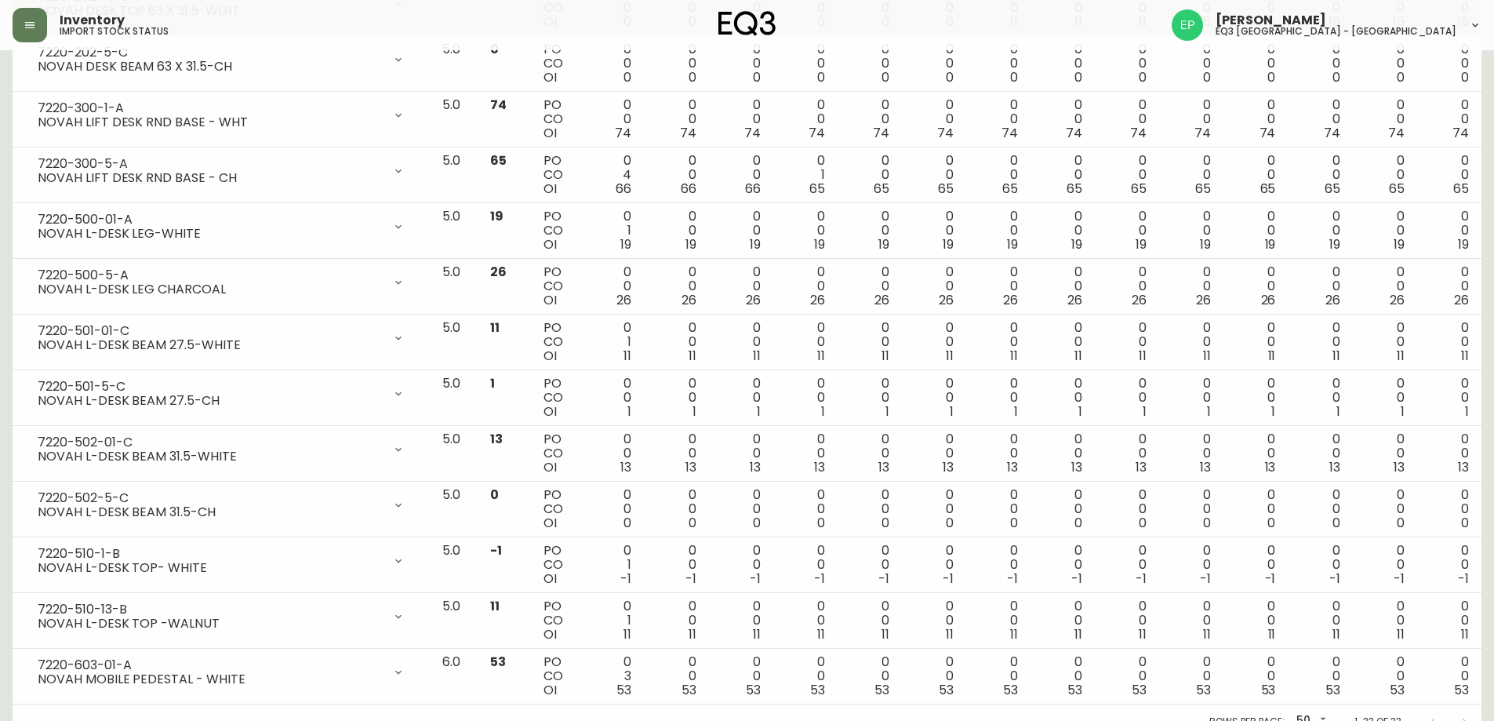
scroll to position [1462, 0]
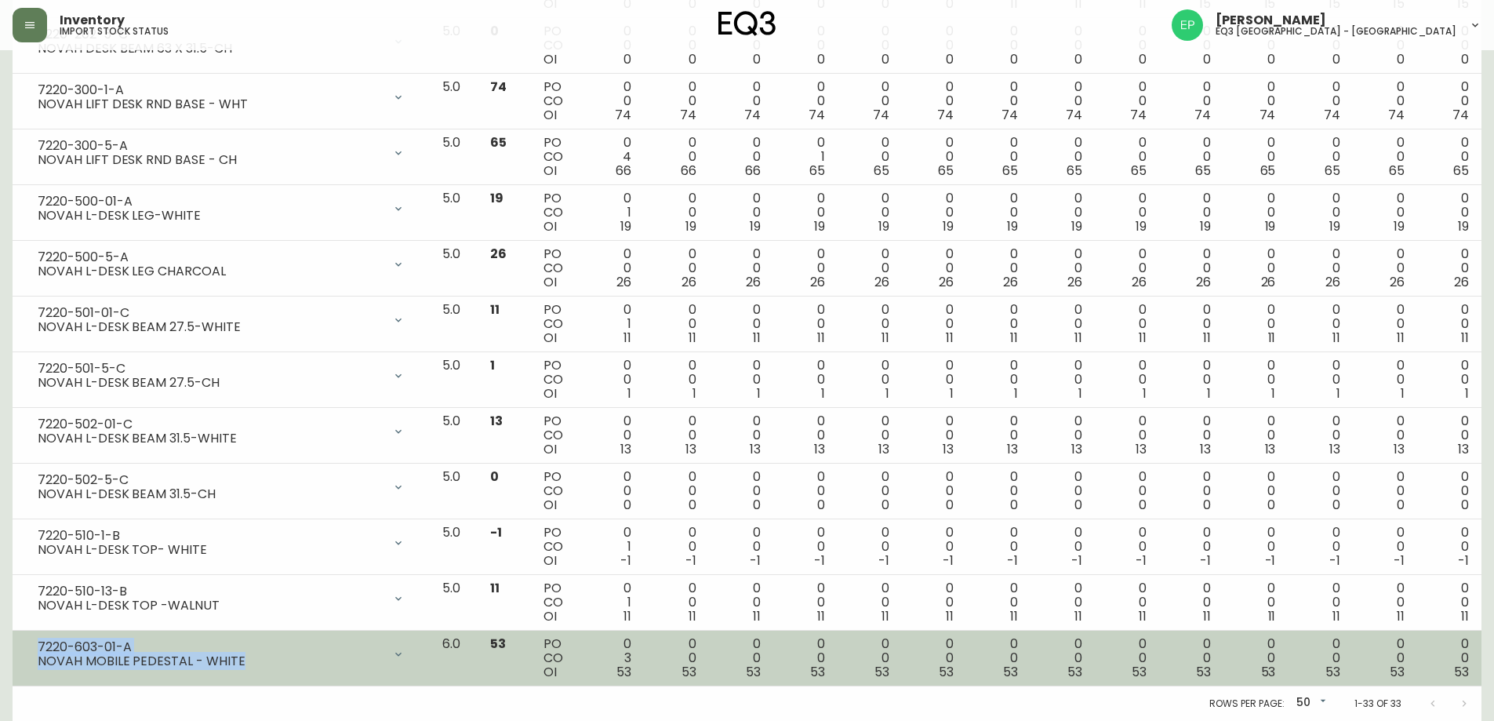
drag, startPoint x: 299, startPoint y: 663, endPoint x: 34, endPoint y: 650, distance: 265.3
click at [34, 650] on div "7220-603-01-A NOVAH MOBILE PEDESTAL - WHITE" at bounding box center [221, 654] width 392 height 35
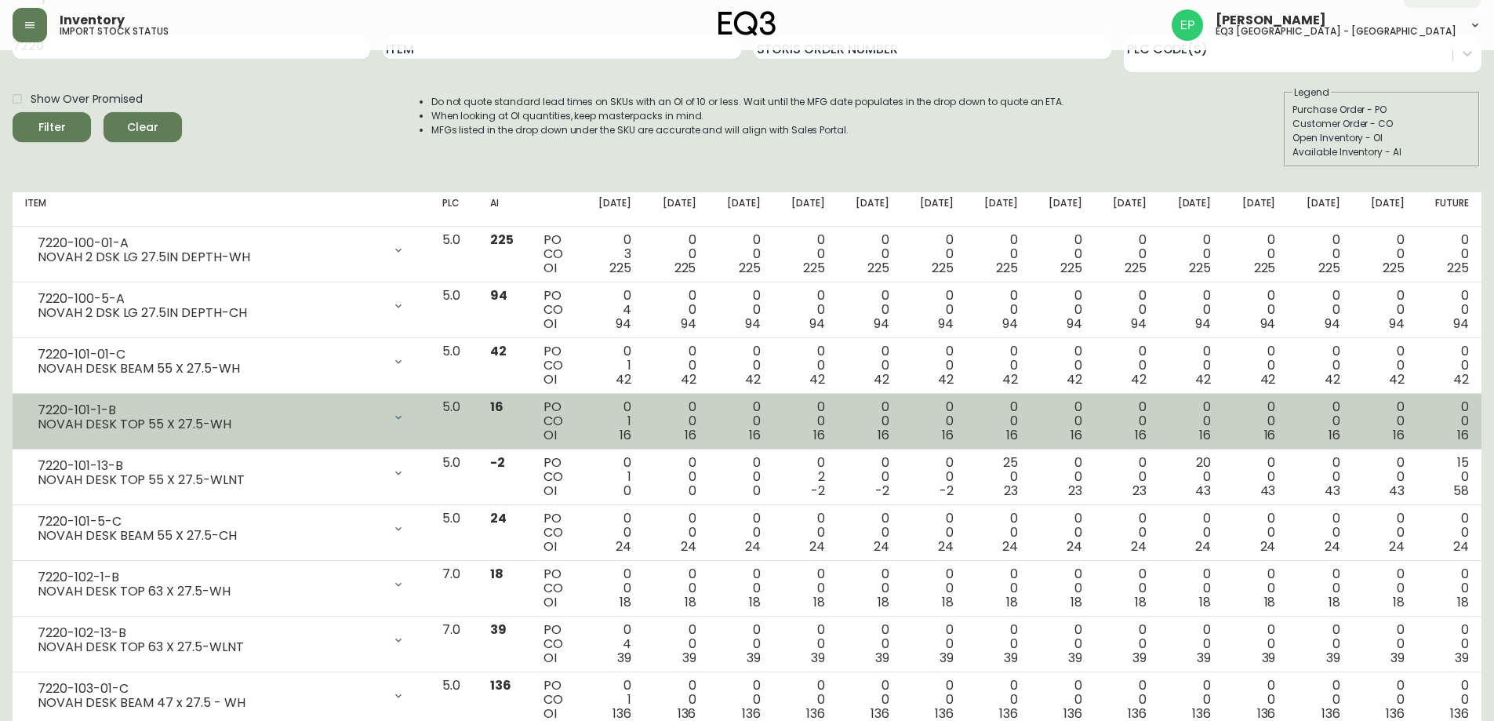
scroll to position [0, 0]
